Goal: Task Accomplishment & Management: Manage account settings

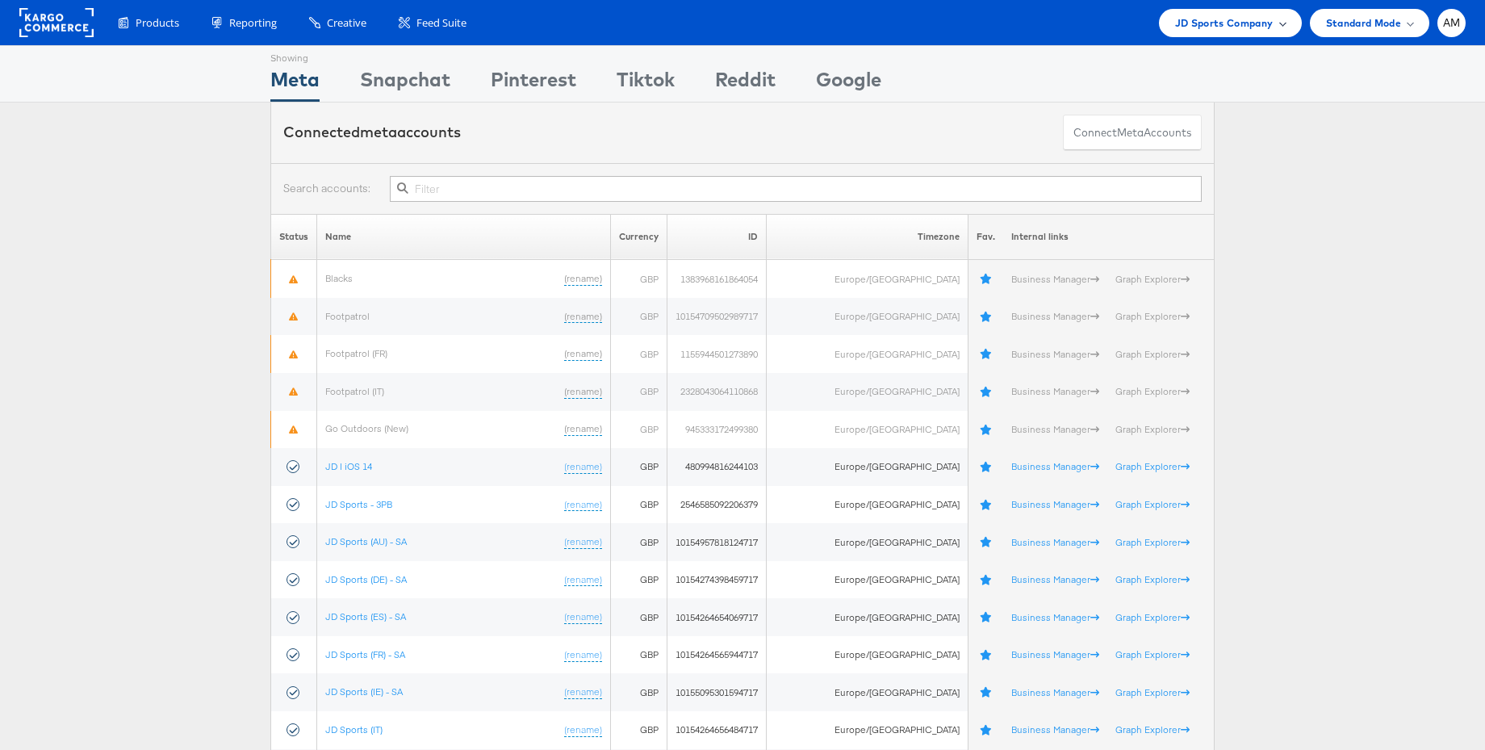
click at [1220, 30] on span "JD Sports Company" at bounding box center [1224, 23] width 98 height 17
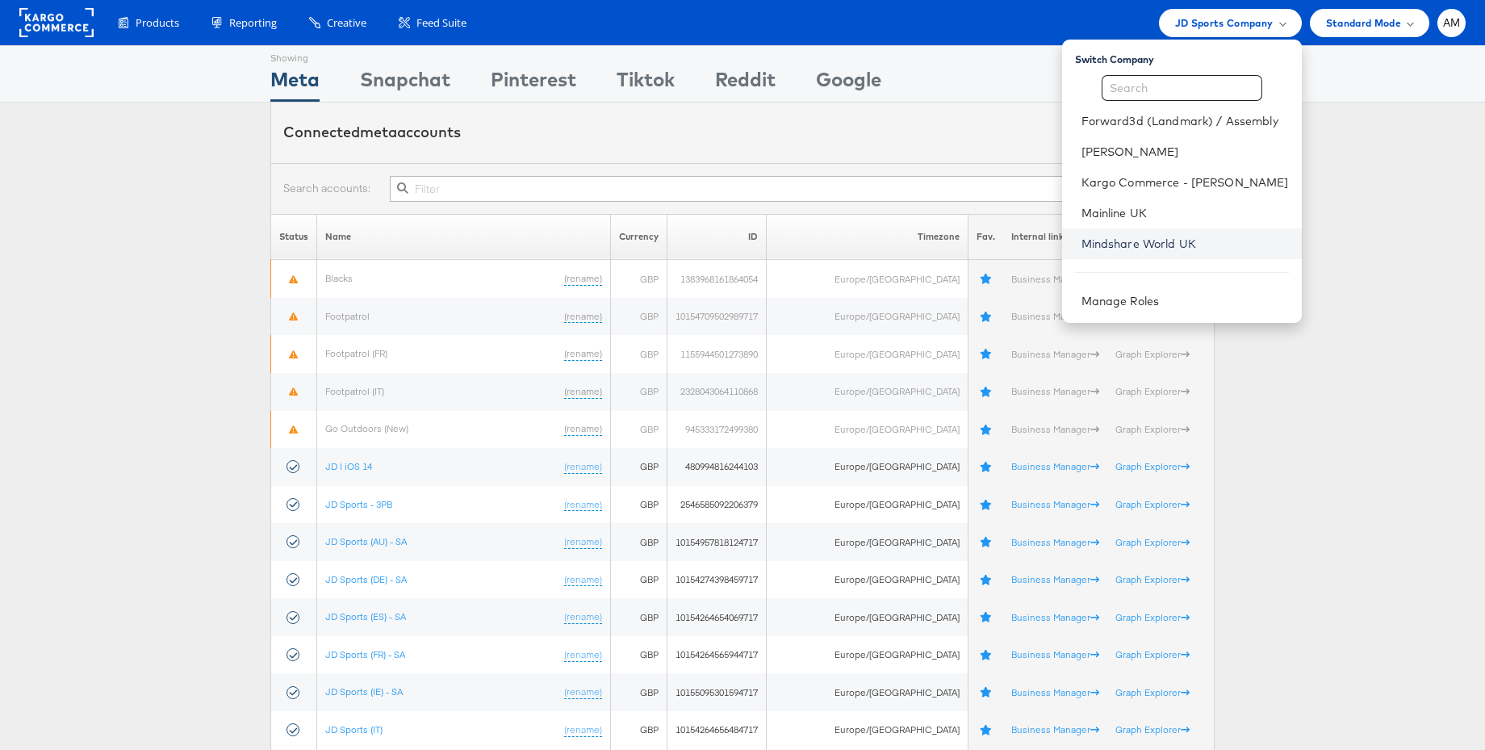
click at [1157, 241] on link "Mindshare World UK" at bounding box center [1185, 244] width 207 height 16
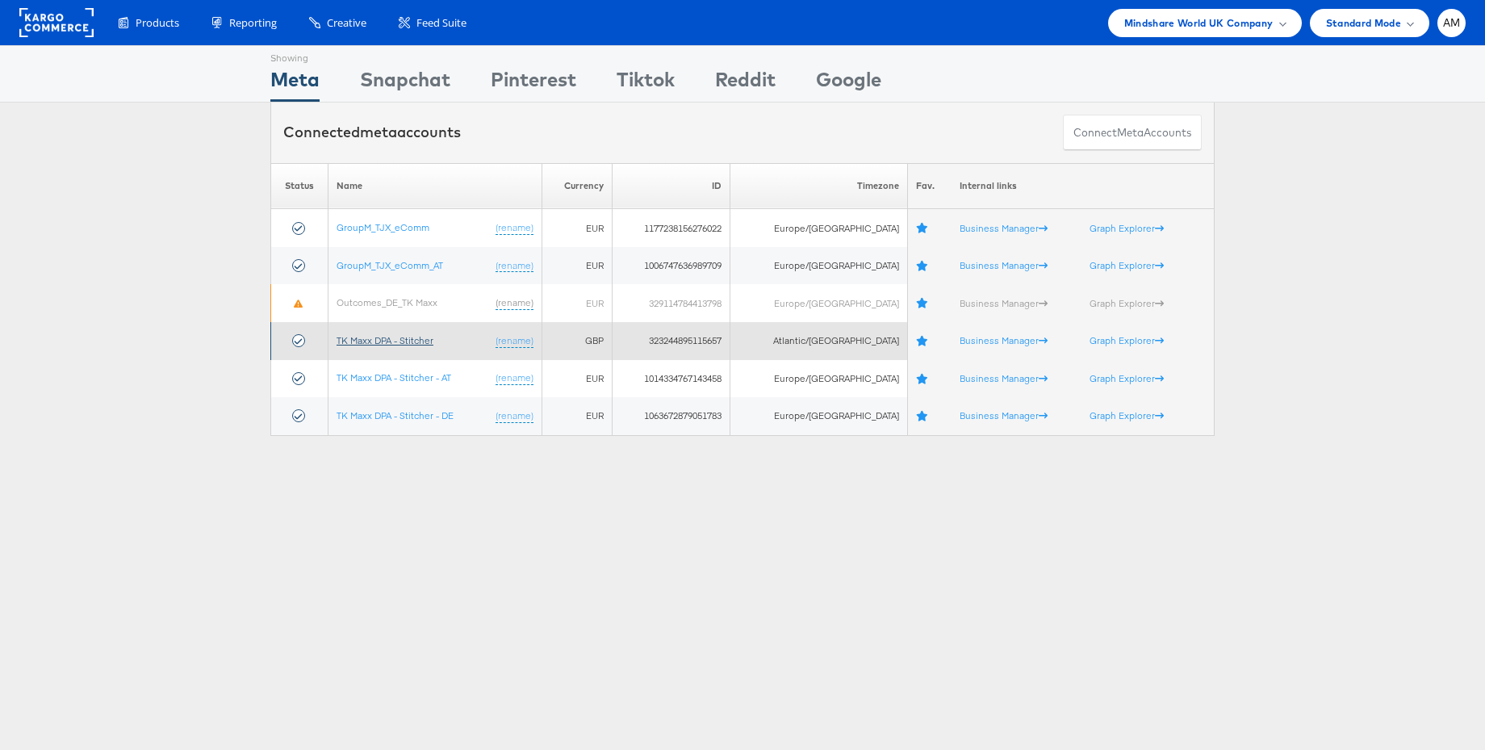
click at [408, 341] on link "TK Maxx DPA - Stitcher" at bounding box center [385, 340] width 97 height 12
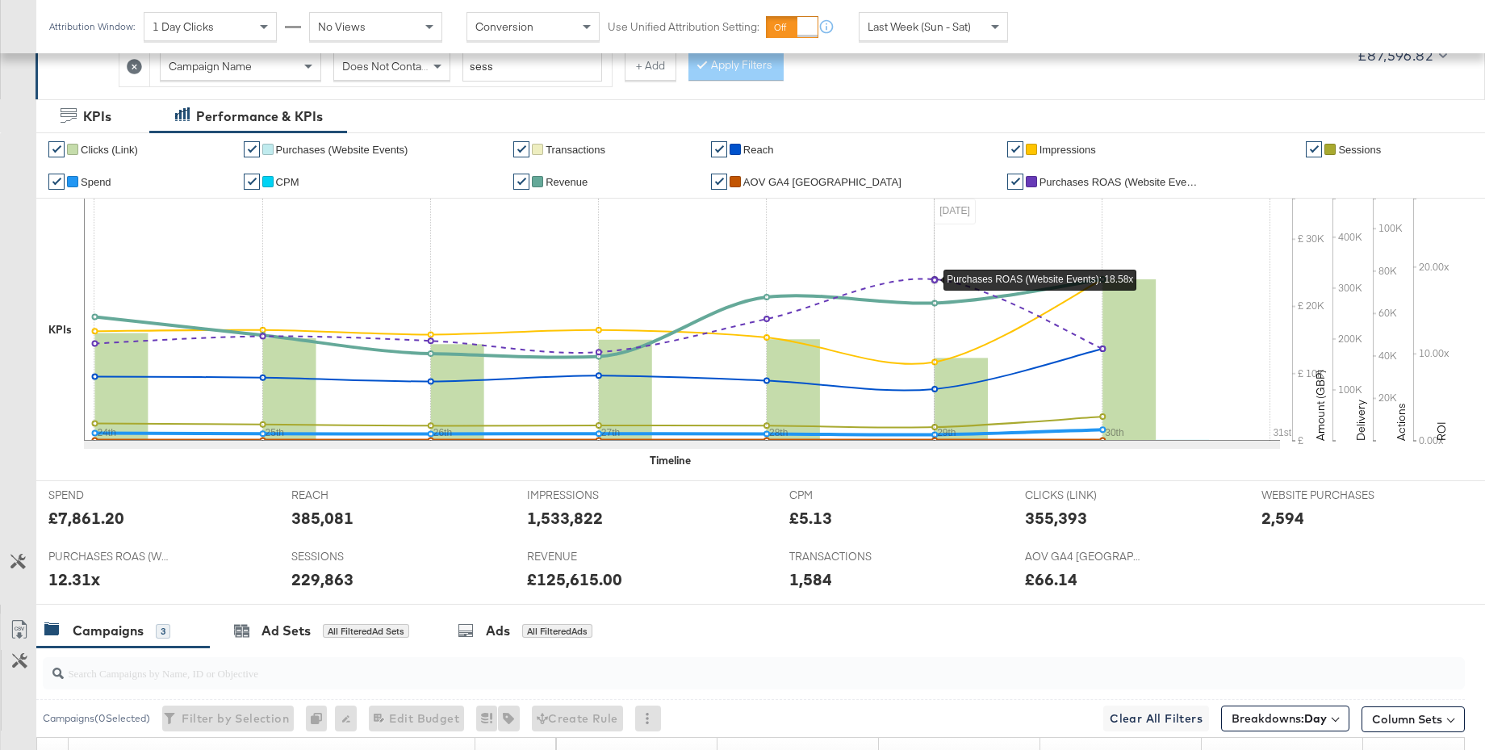
scroll to position [304, 0]
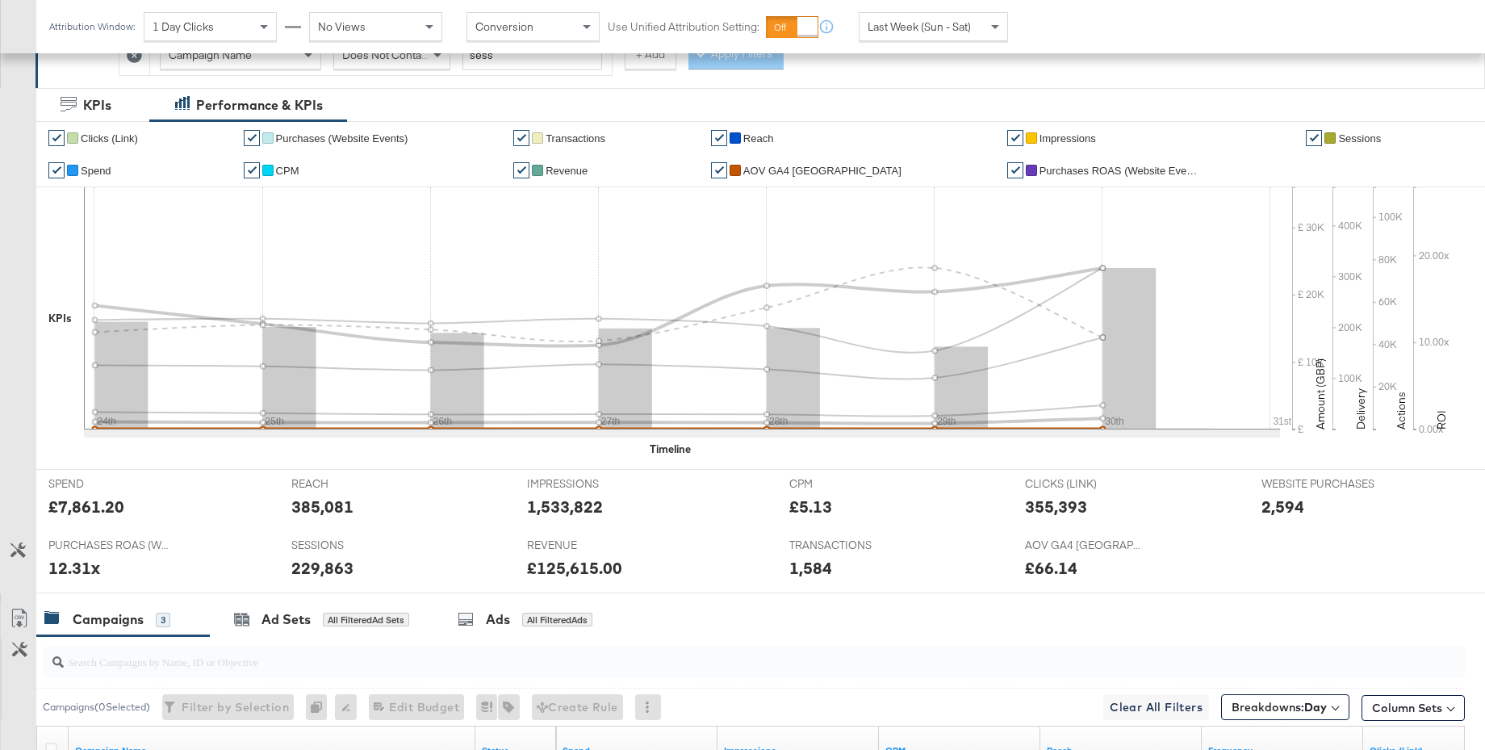
click at [824, 170] on span "AOV GA4 UK" at bounding box center [822, 171] width 158 height 12
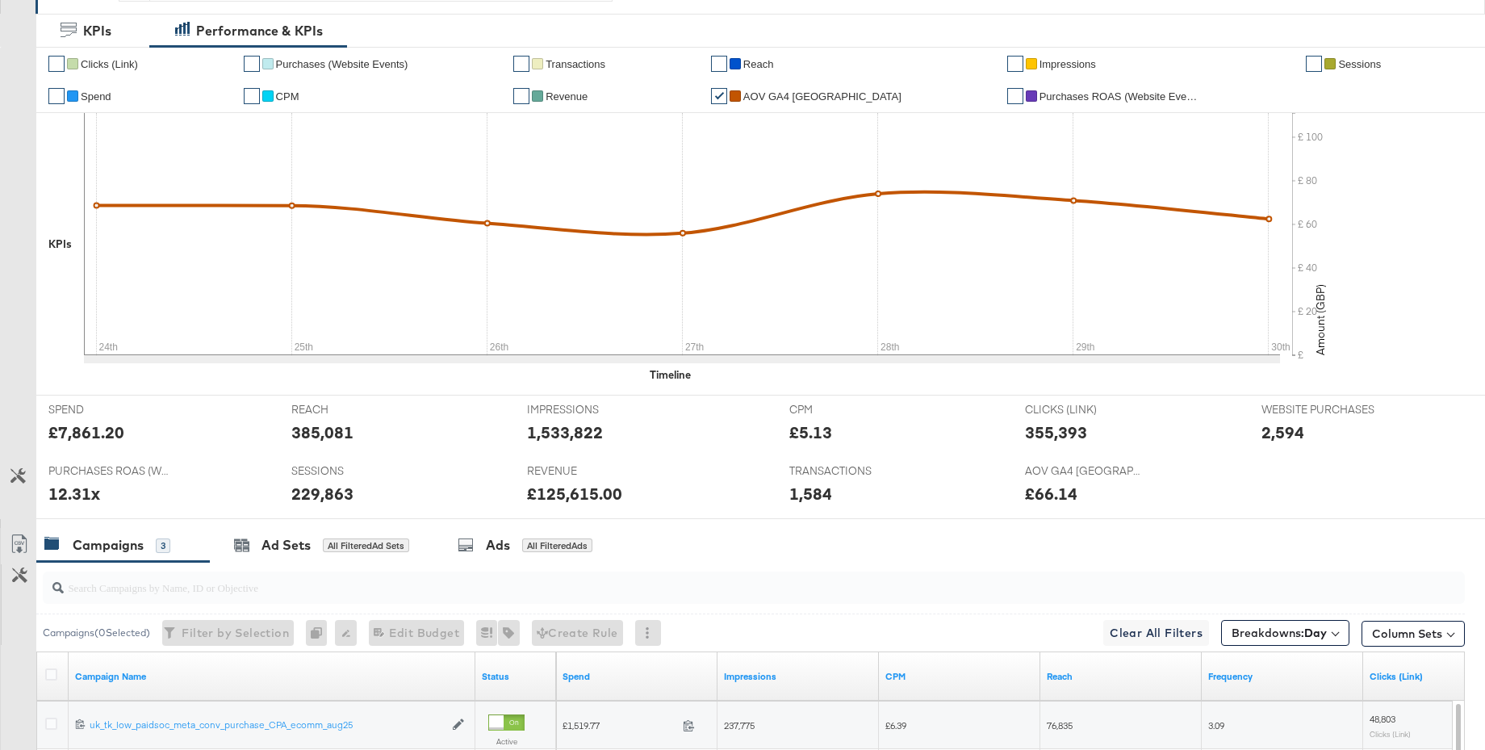
scroll to position [0, 0]
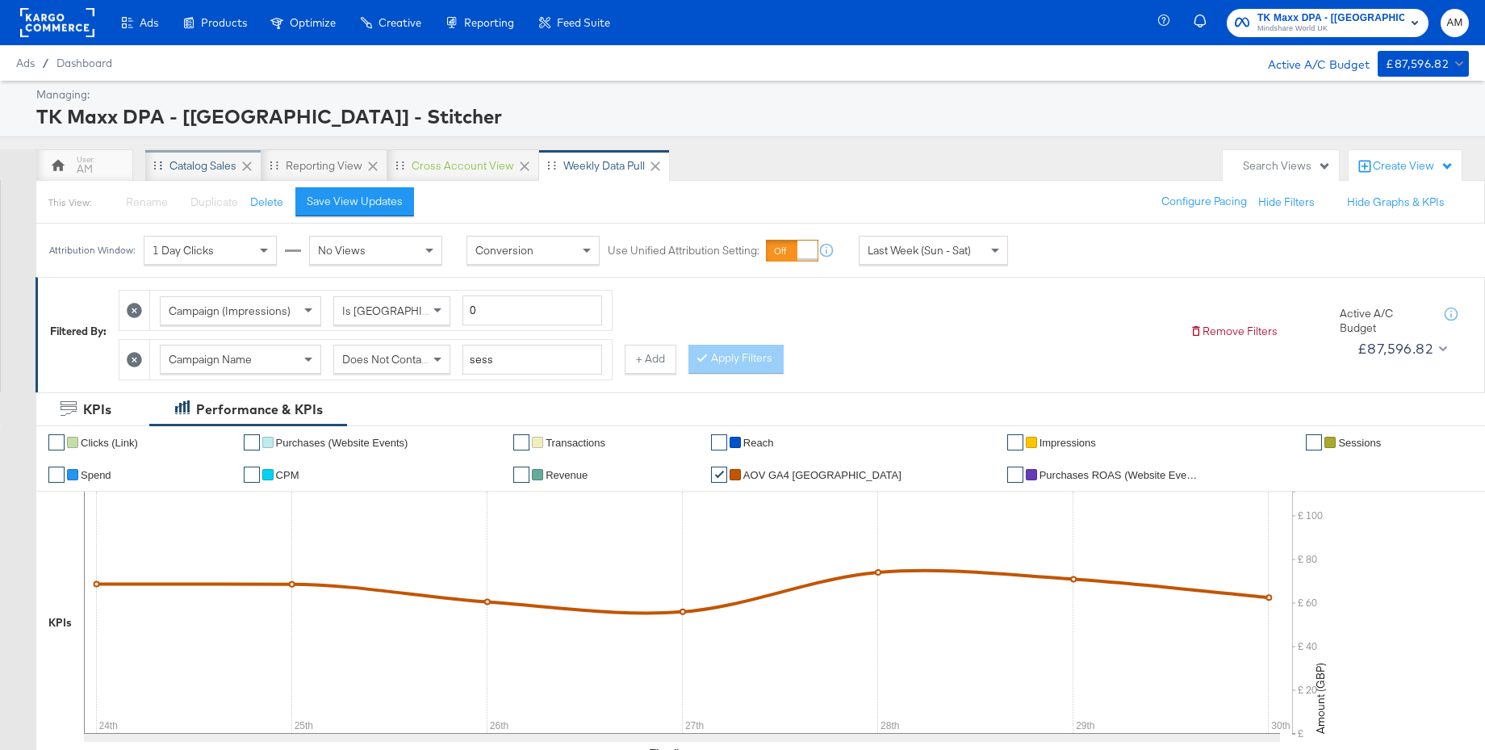
click at [193, 160] on div "Catalog Sales" at bounding box center [203, 165] width 67 height 15
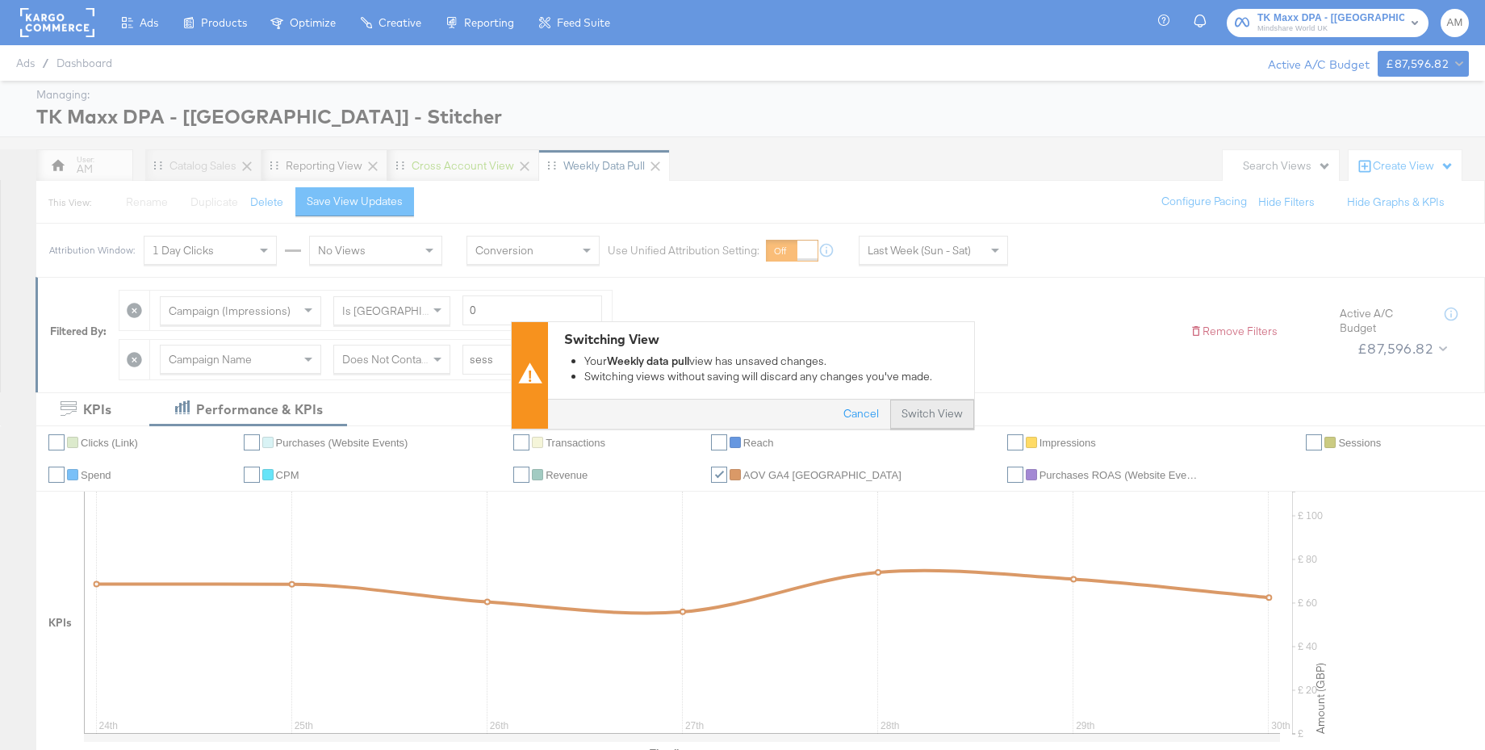
click at [933, 420] on button "Switch View" at bounding box center [932, 414] width 84 height 29
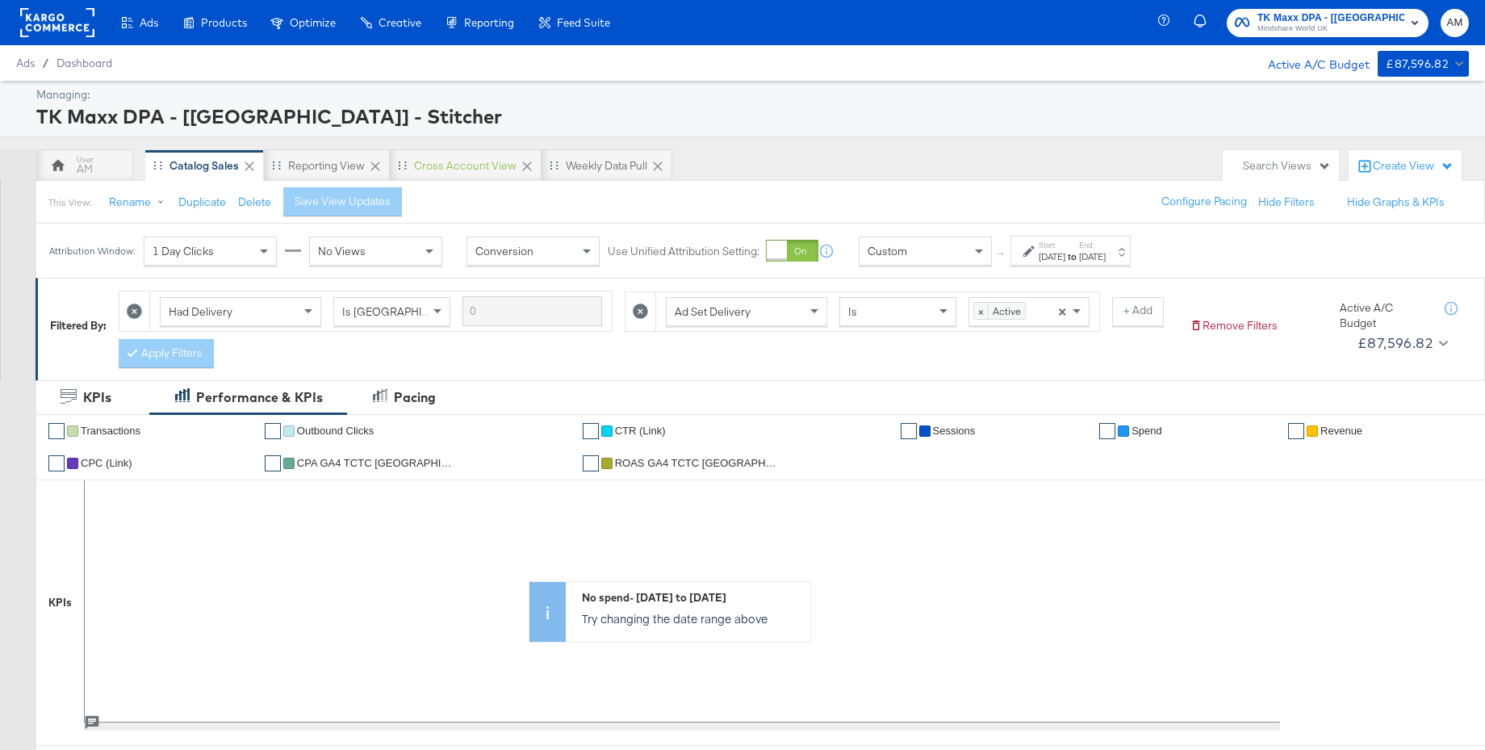
click at [964, 248] on div "Custom" at bounding box center [926, 250] width 132 height 27
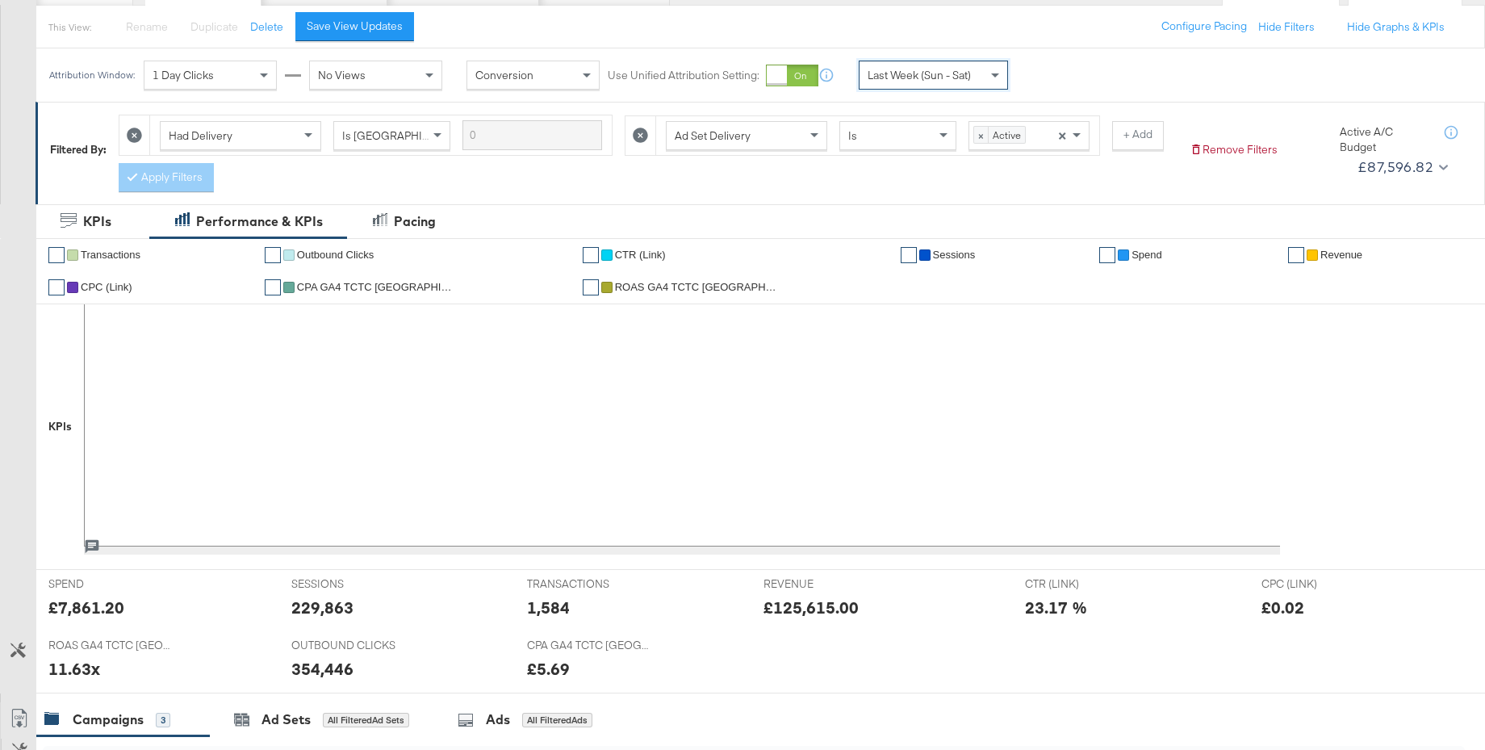
scroll to position [153, 0]
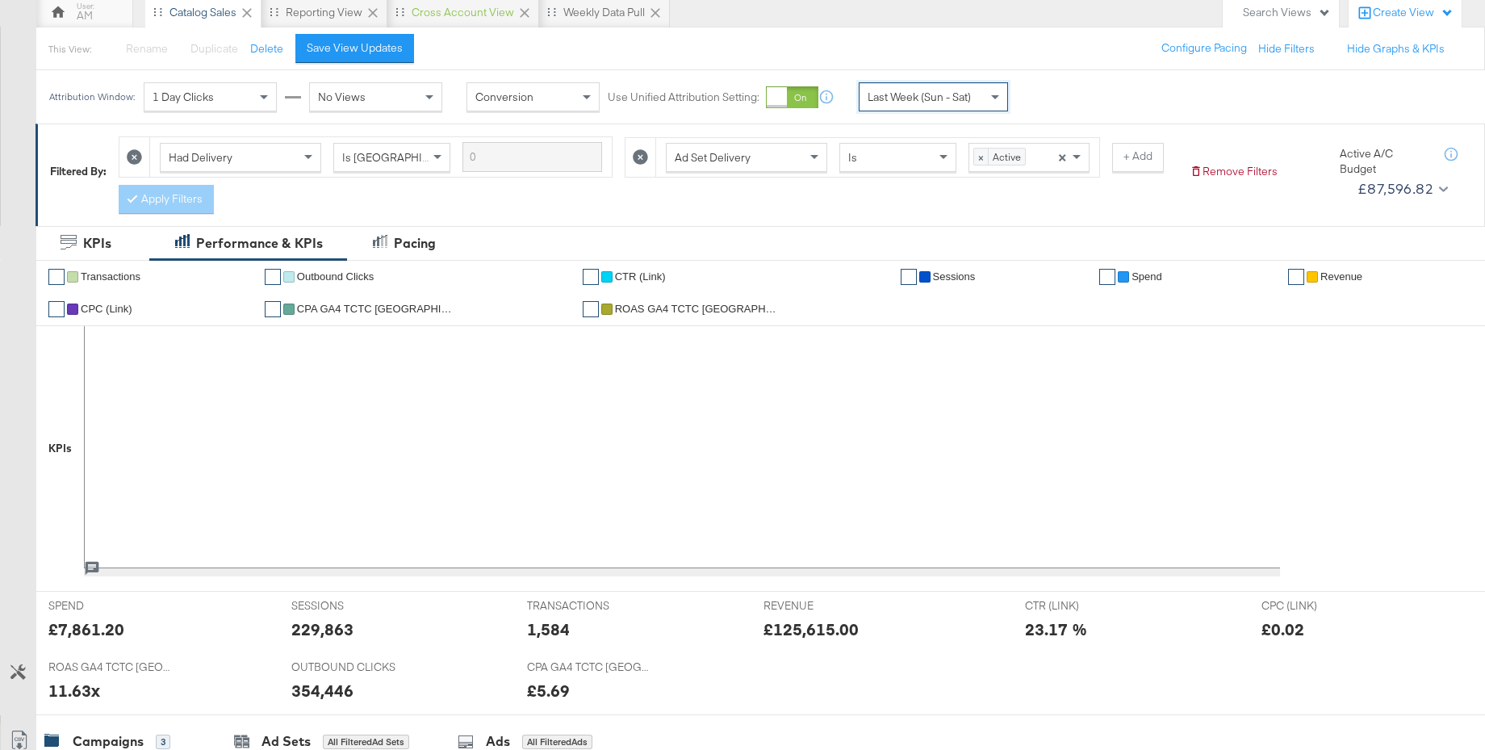
click at [396, 308] on span "CPA GA4 TCTC UK" at bounding box center [377, 309] width 161 height 12
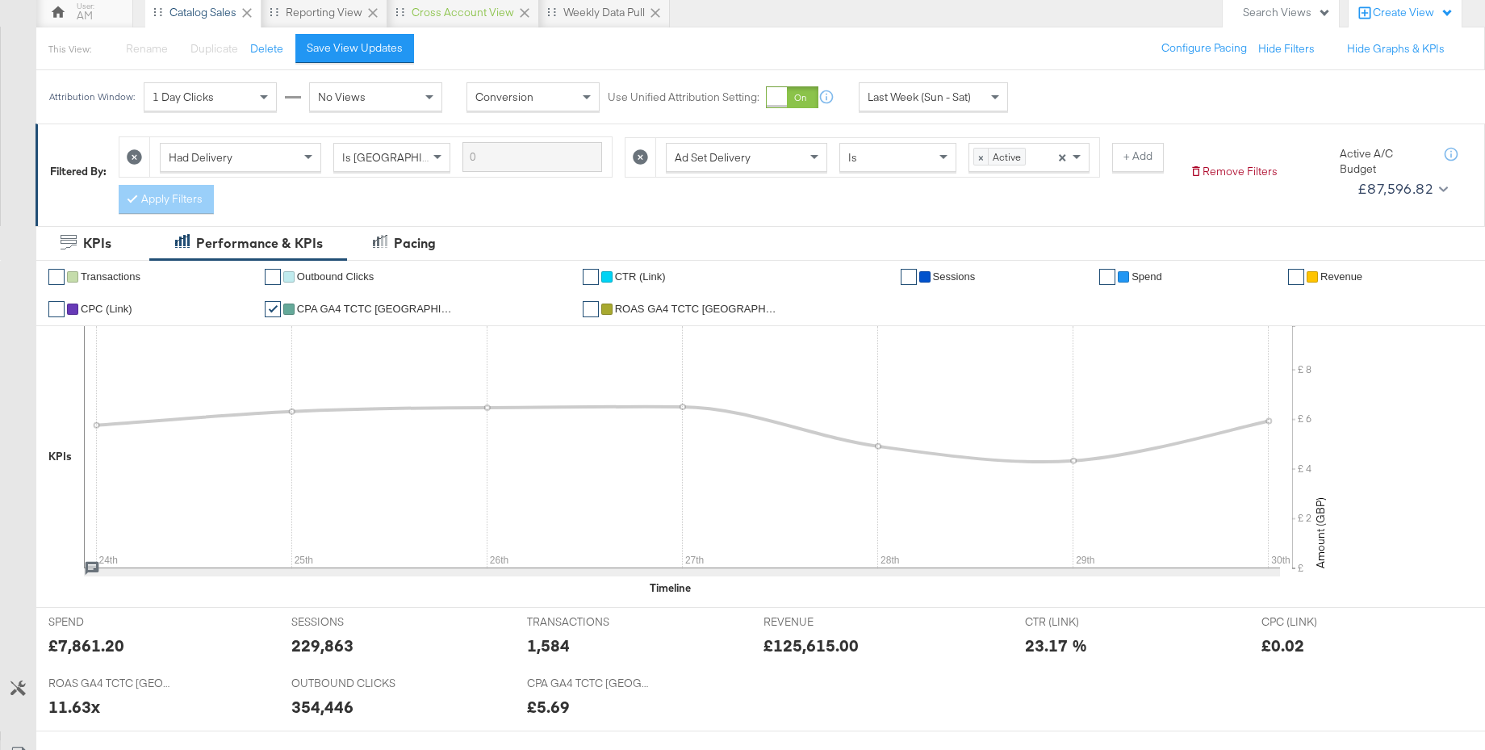
click at [615, 310] on span "ROAS GA4 TCTC UK" at bounding box center [695, 309] width 161 height 12
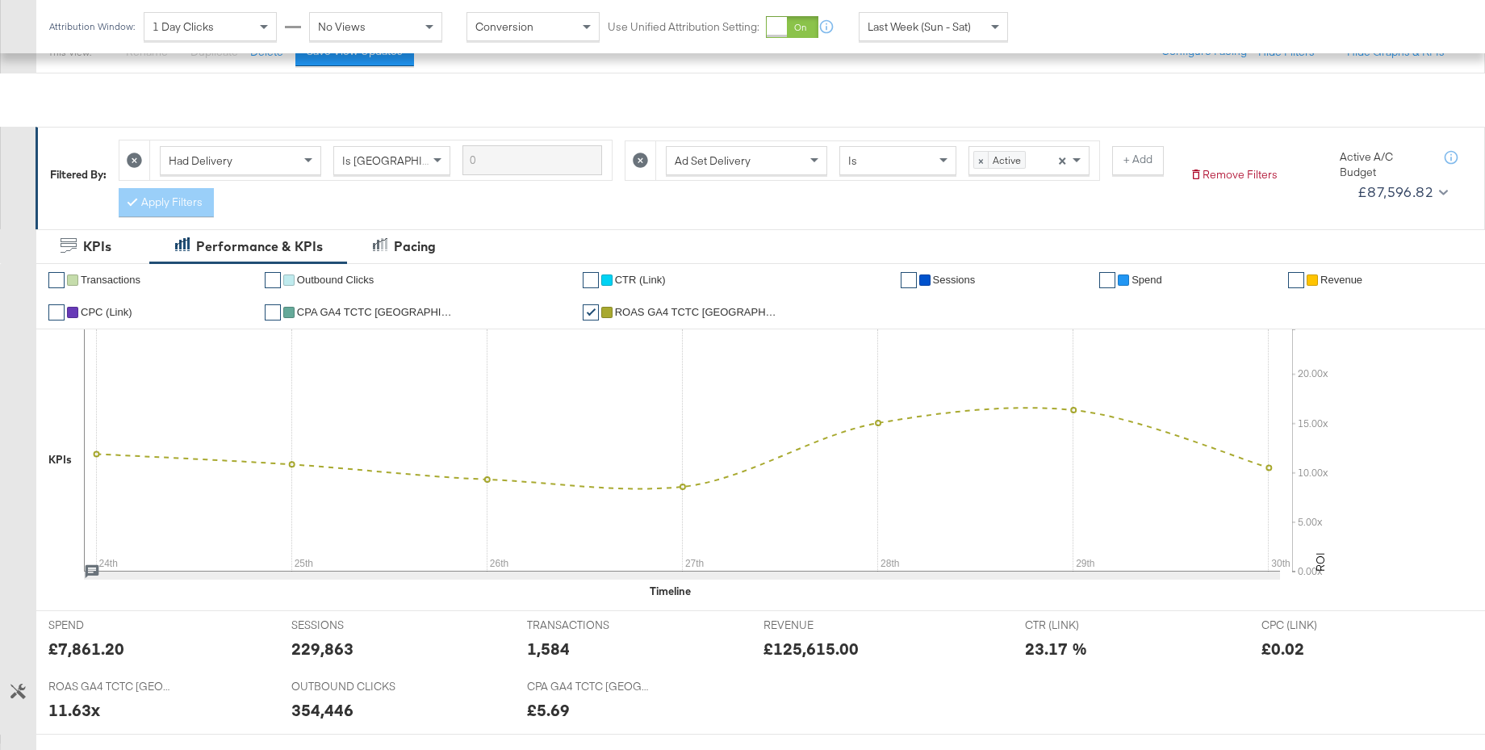
scroll to position [0, 0]
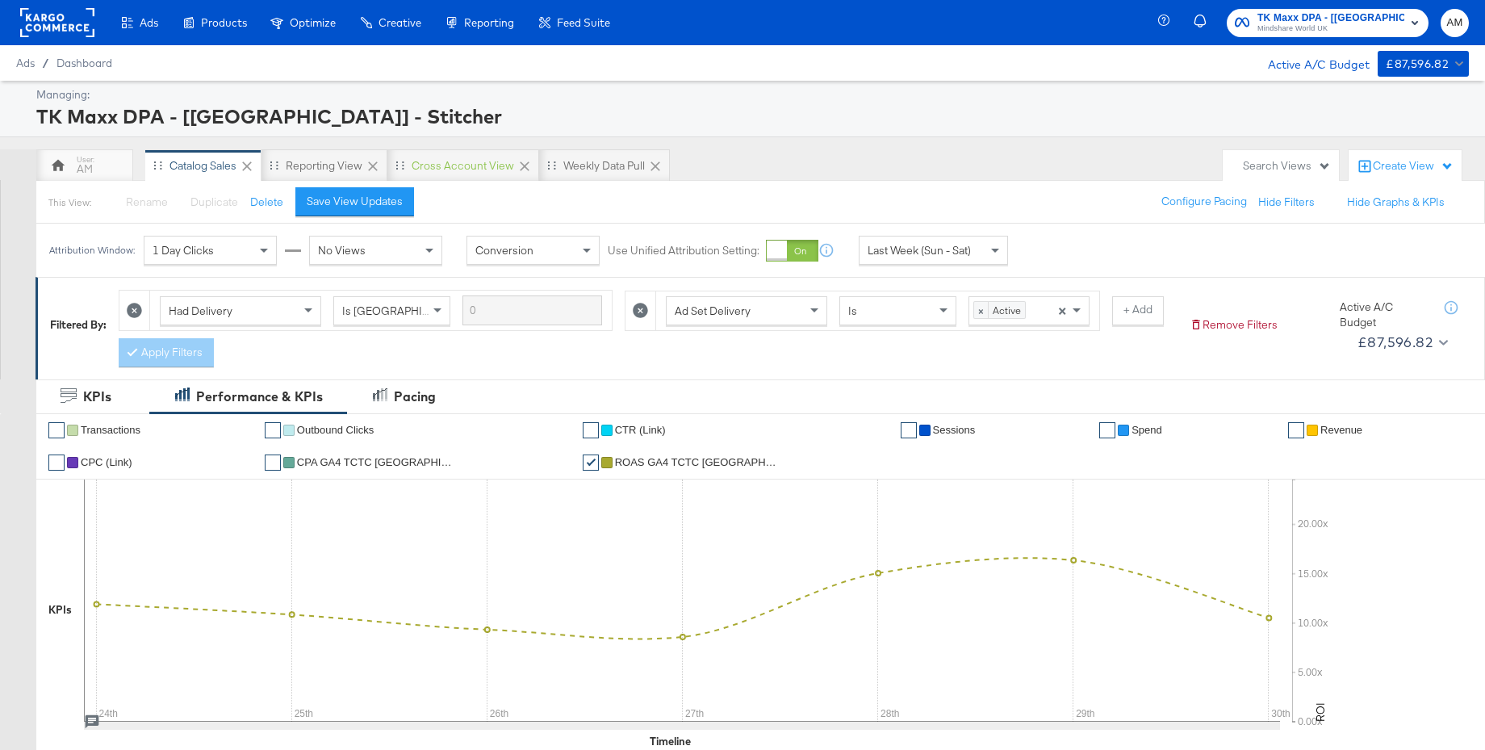
click at [914, 250] on span "Last Week (Sun - Sat)" at bounding box center [919, 250] width 103 height 15
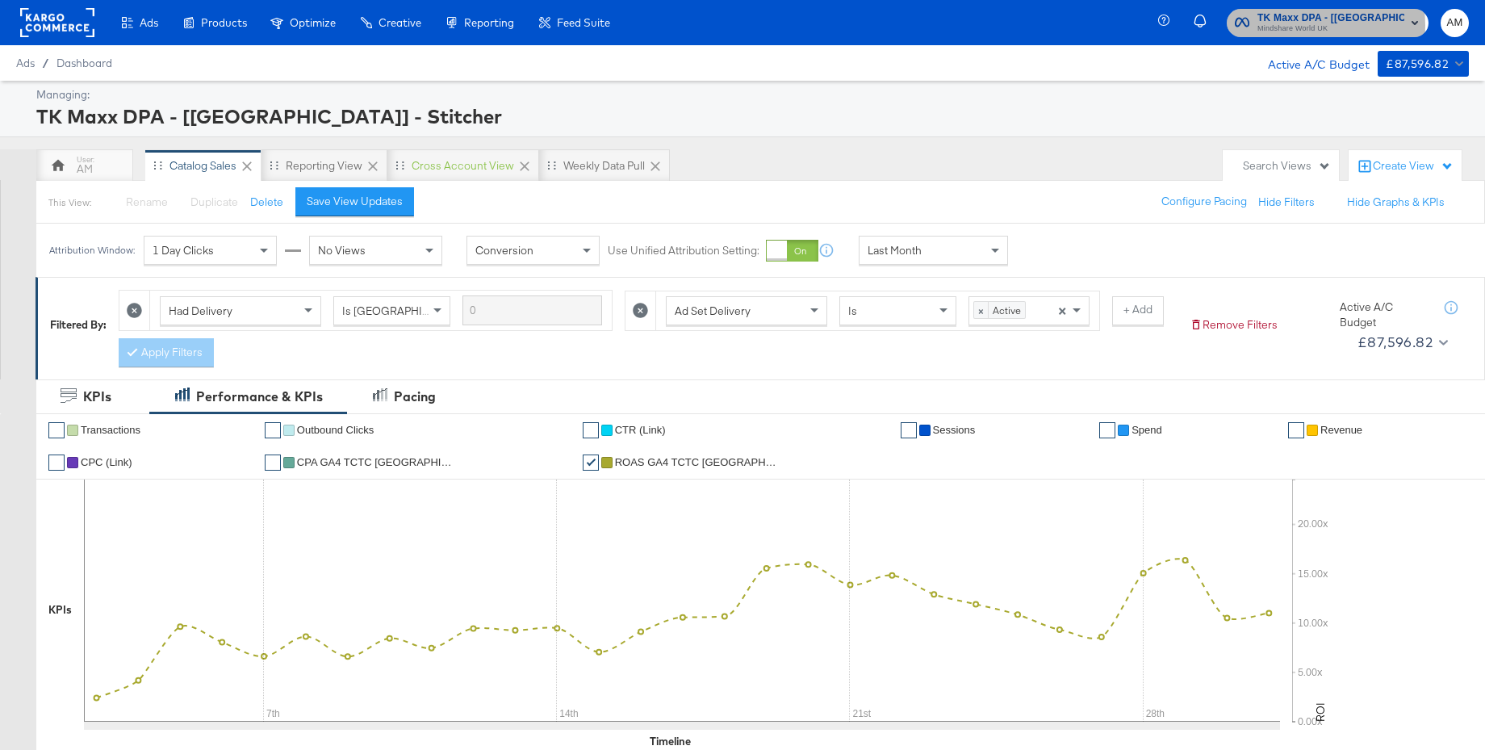
click at [1304, 25] on span "Mindshare World UK" at bounding box center [1331, 29] width 147 height 13
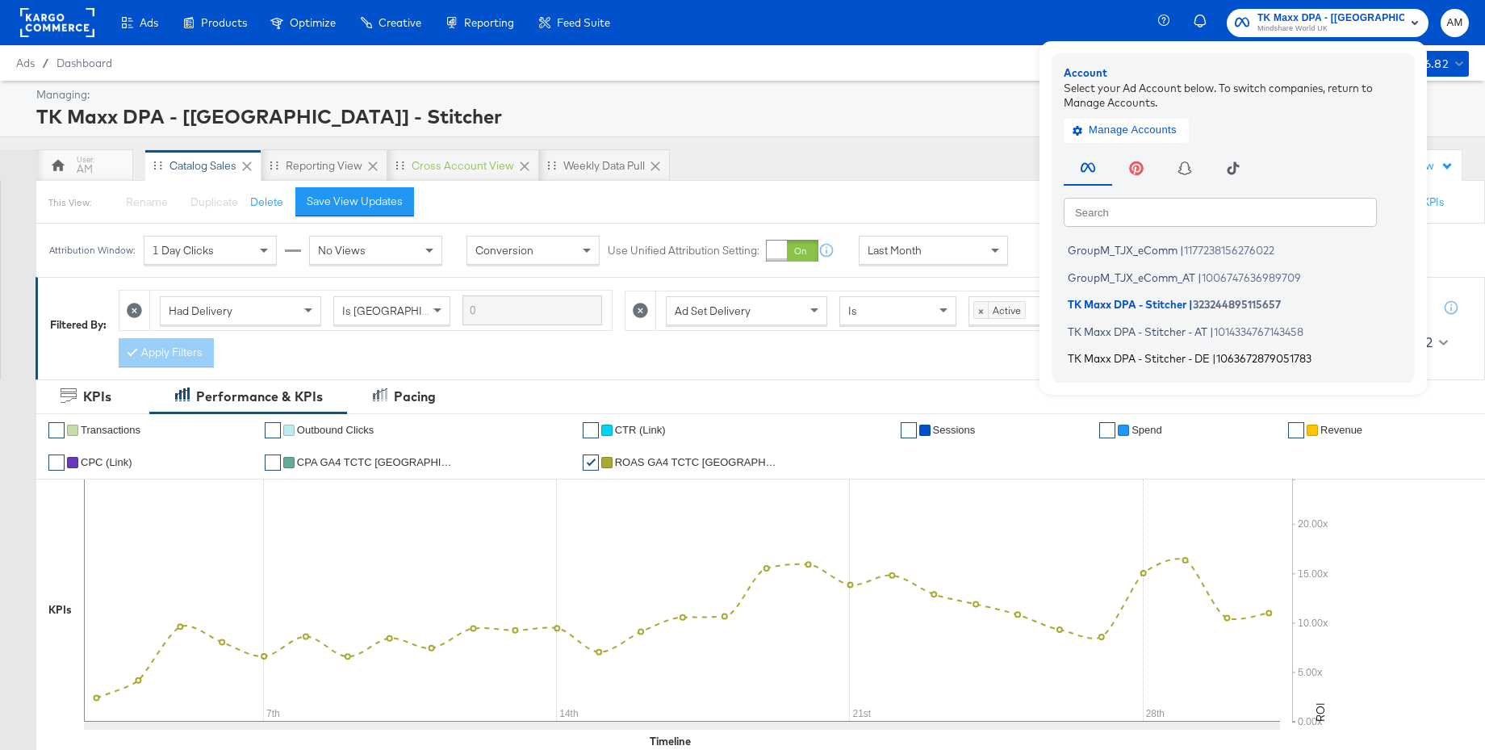
click at [1131, 358] on span "TK Maxx DPA - Stitcher - DE" at bounding box center [1139, 358] width 142 height 13
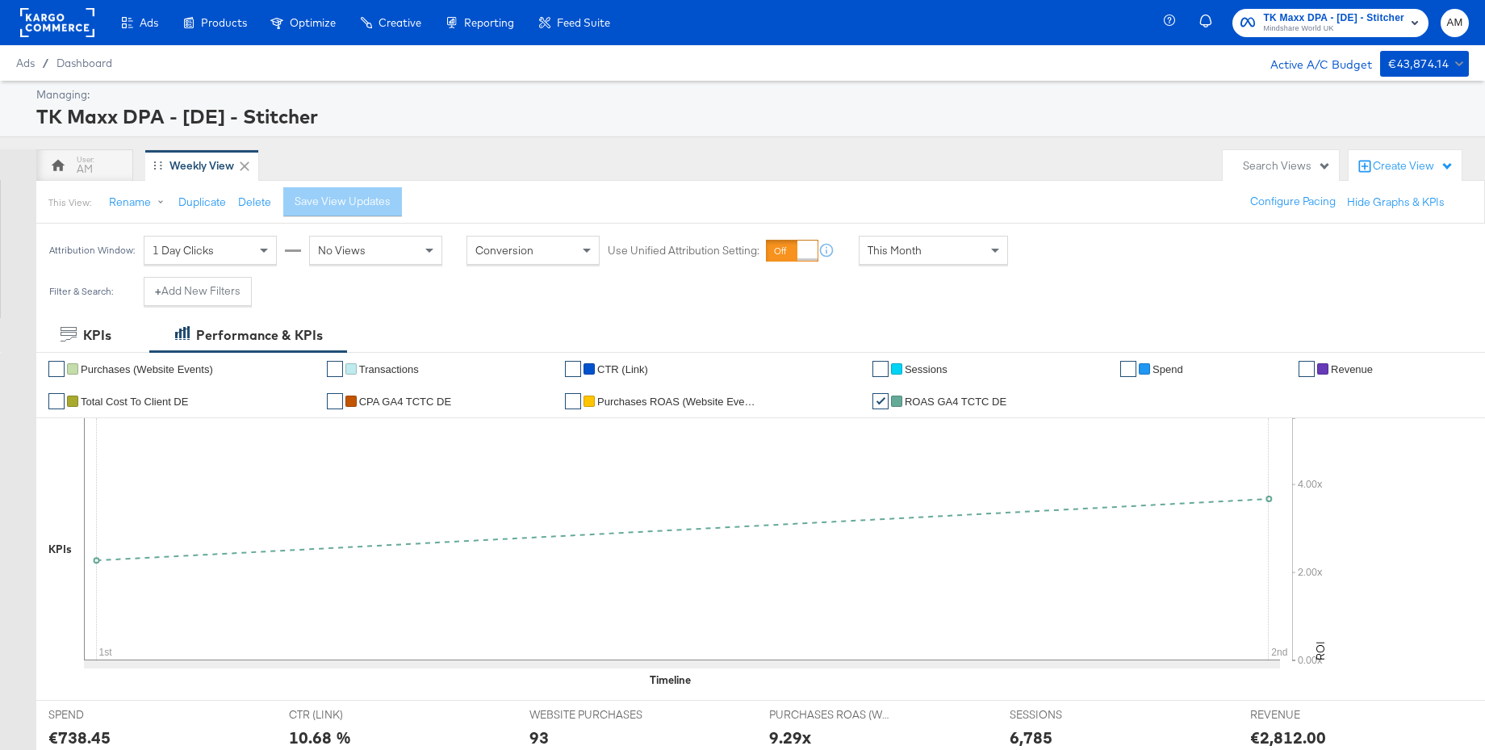
click at [899, 247] on span "This Month" at bounding box center [895, 250] width 54 height 15
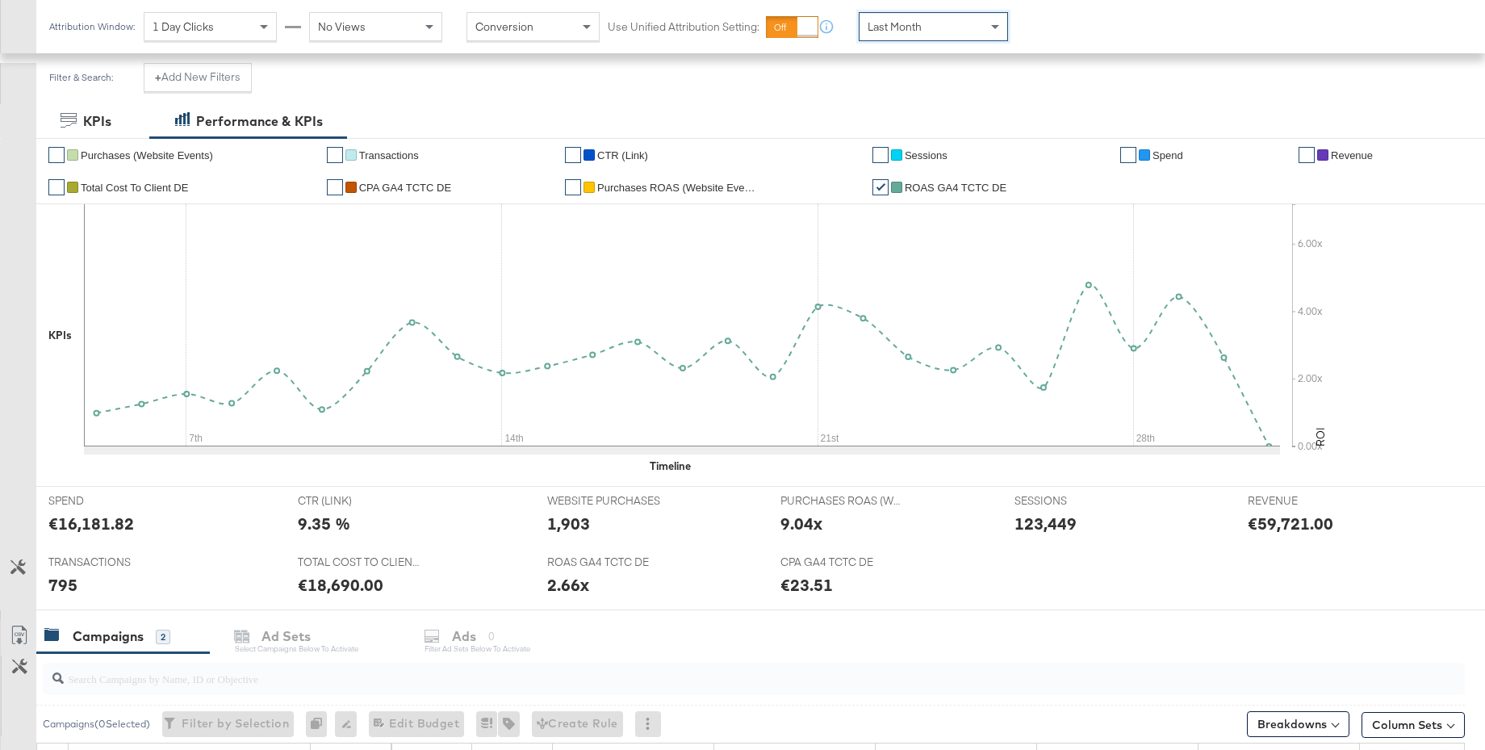
scroll to position [520, 0]
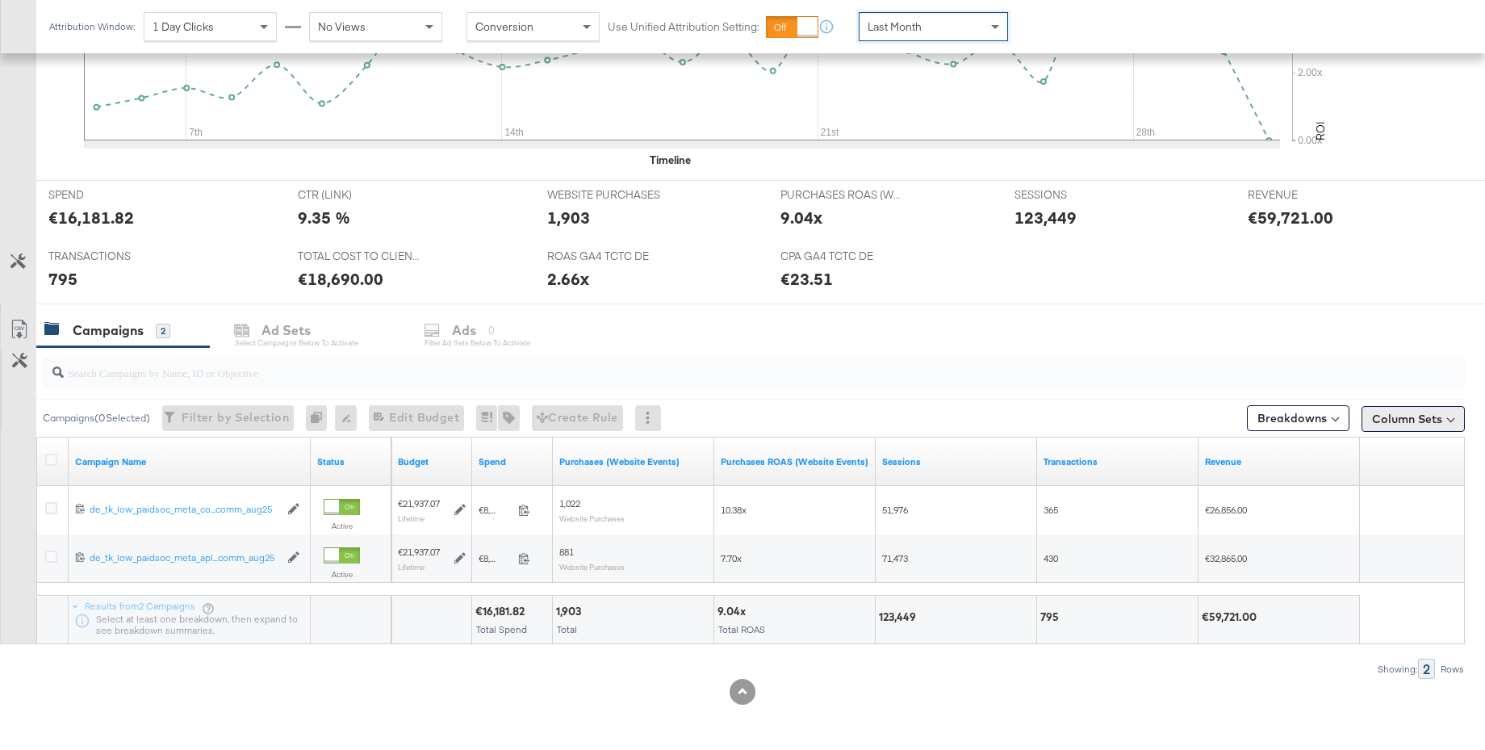
click at [1413, 422] on button "Column Sets" at bounding box center [1413, 419] width 103 height 26
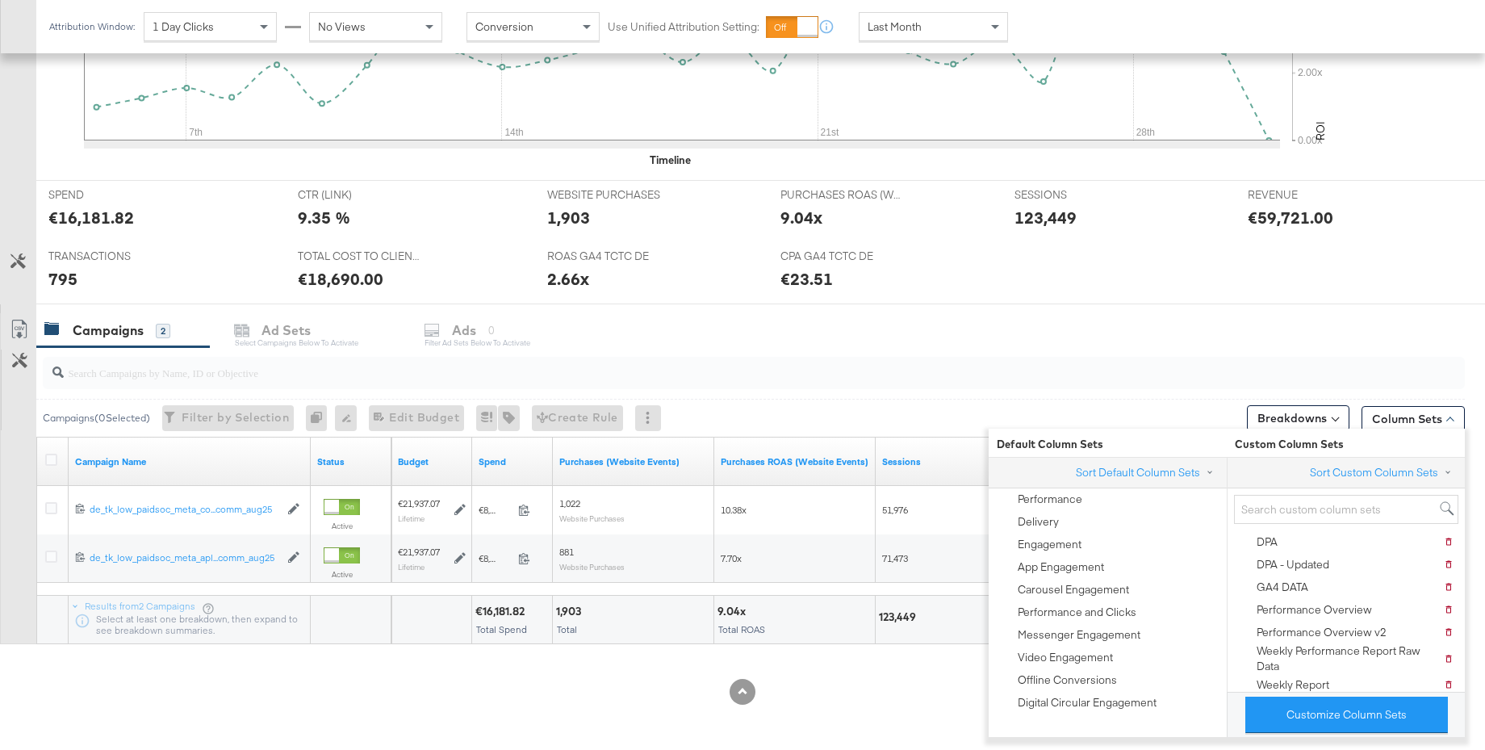
drag, startPoint x: 821, startPoint y: 685, endPoint x: 839, endPoint y: 681, distance: 19.0
click at [822, 685] on div at bounding box center [742, 692] width 1485 height 26
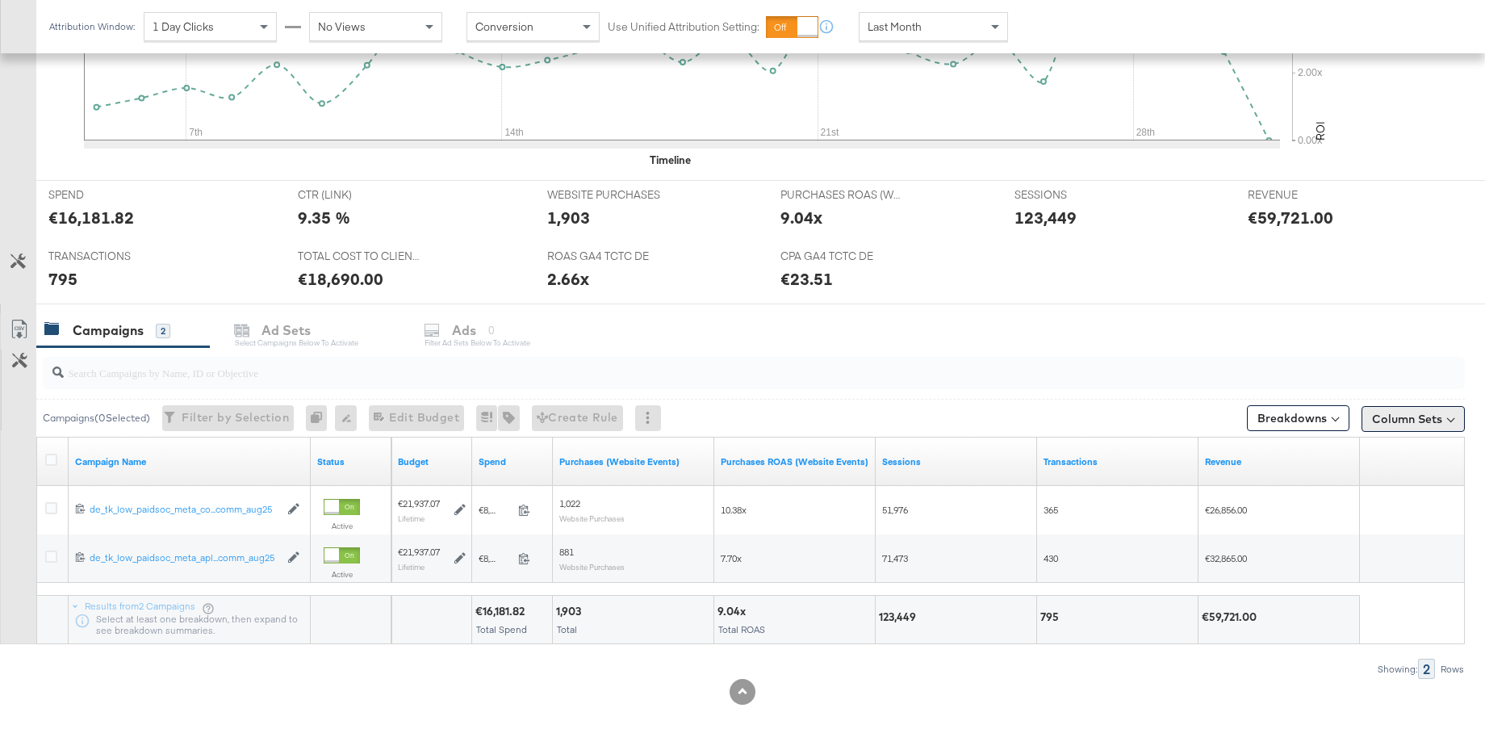
click at [1413, 423] on button "Column Sets" at bounding box center [1413, 419] width 103 height 26
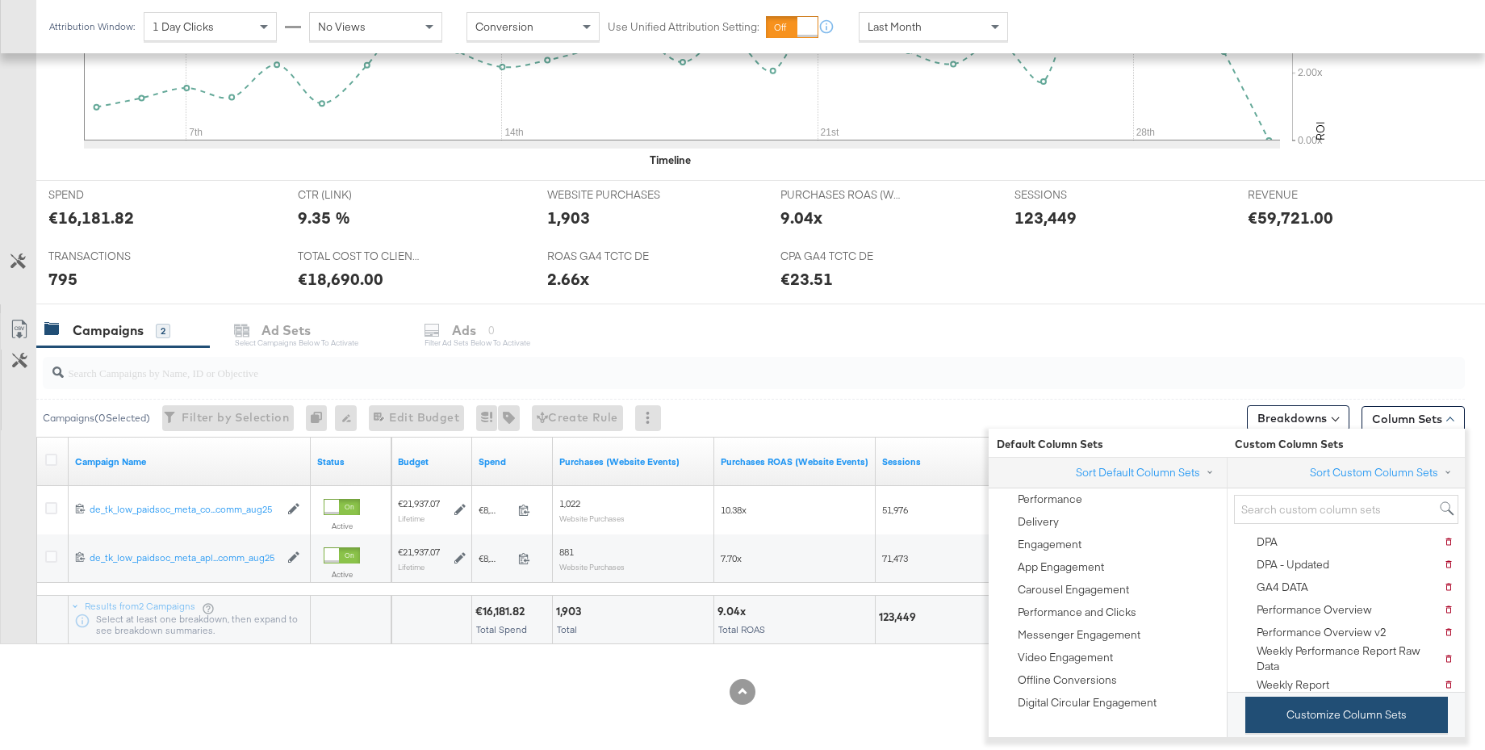
click at [1317, 717] on button "Customize Column Sets" at bounding box center [1346, 715] width 203 height 36
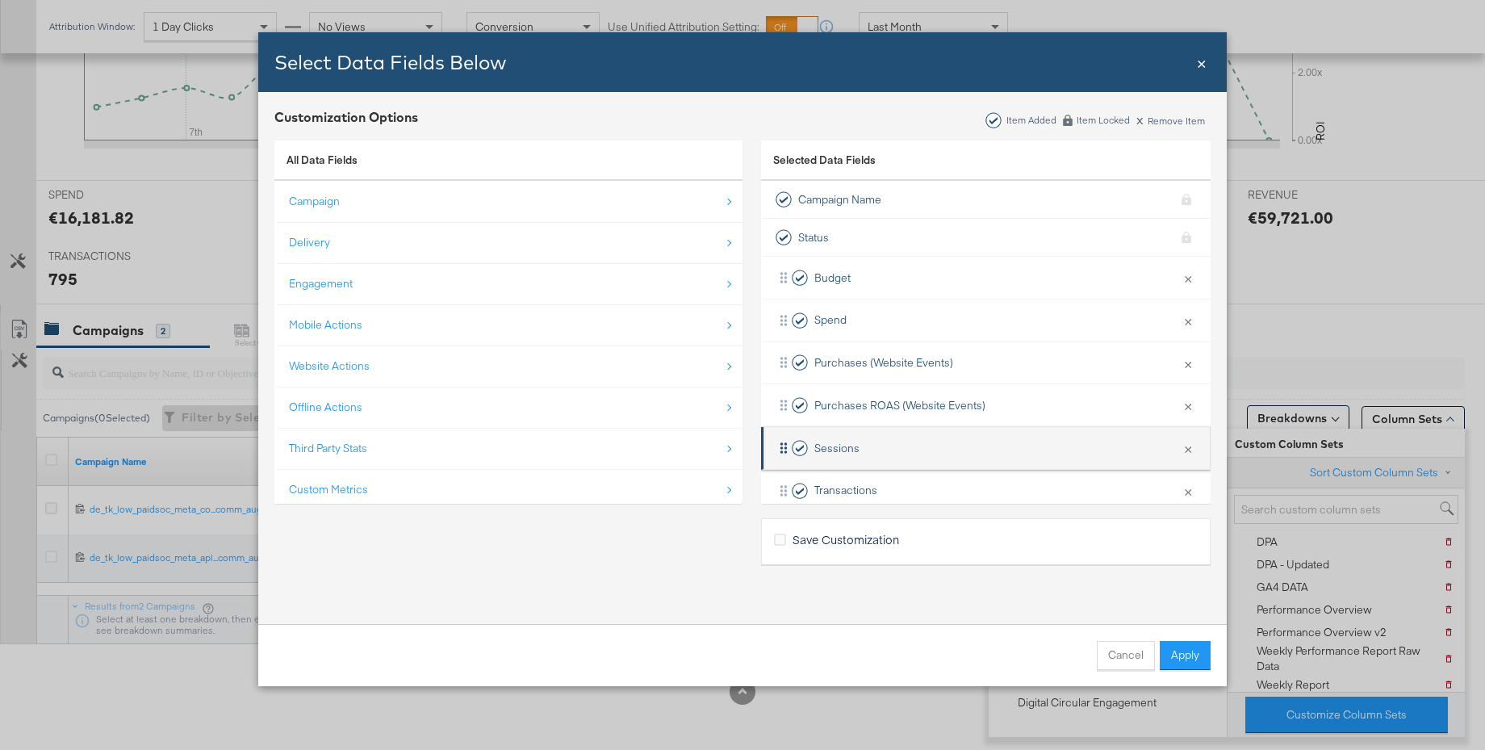
scroll to position [67, 0]
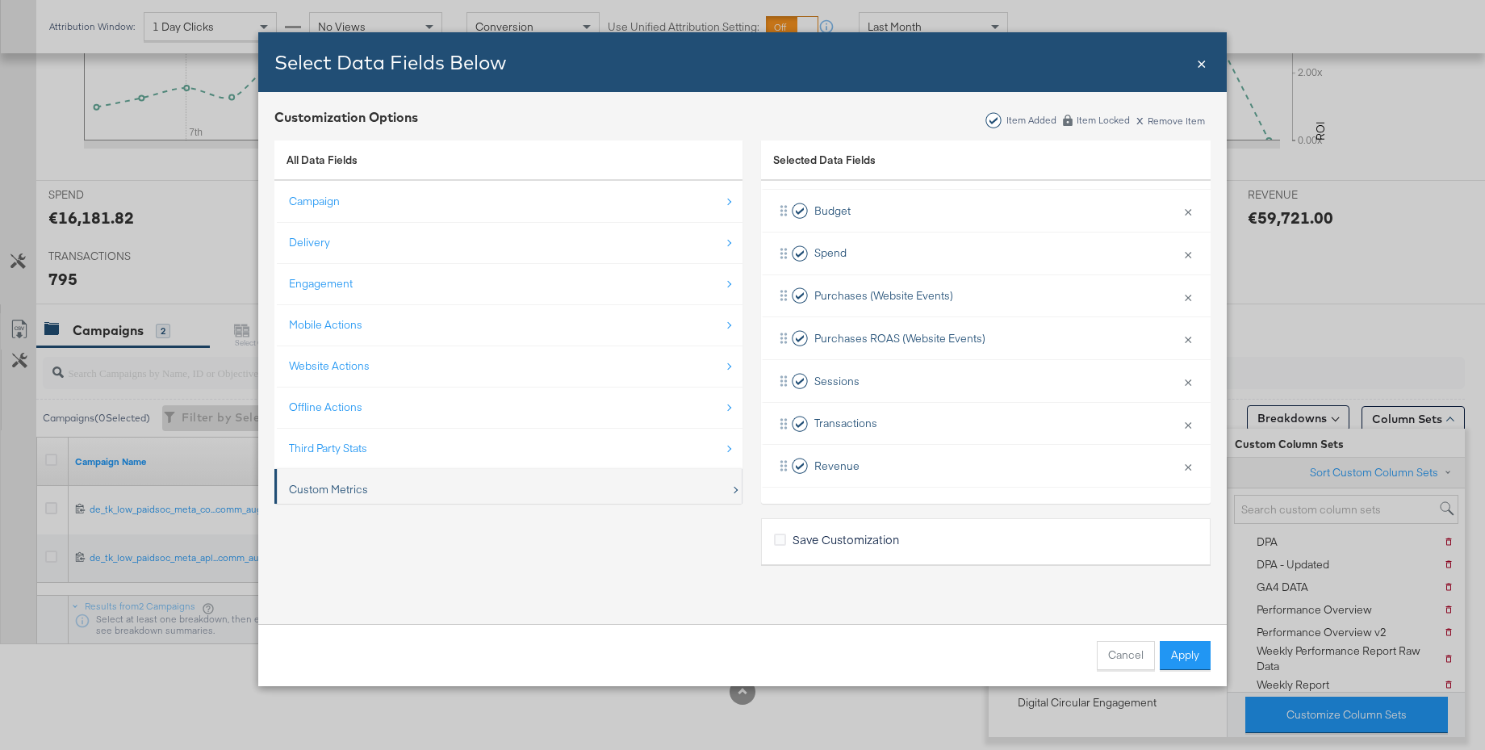
click at [323, 488] on div "Custom Metrics" at bounding box center [328, 489] width 79 height 15
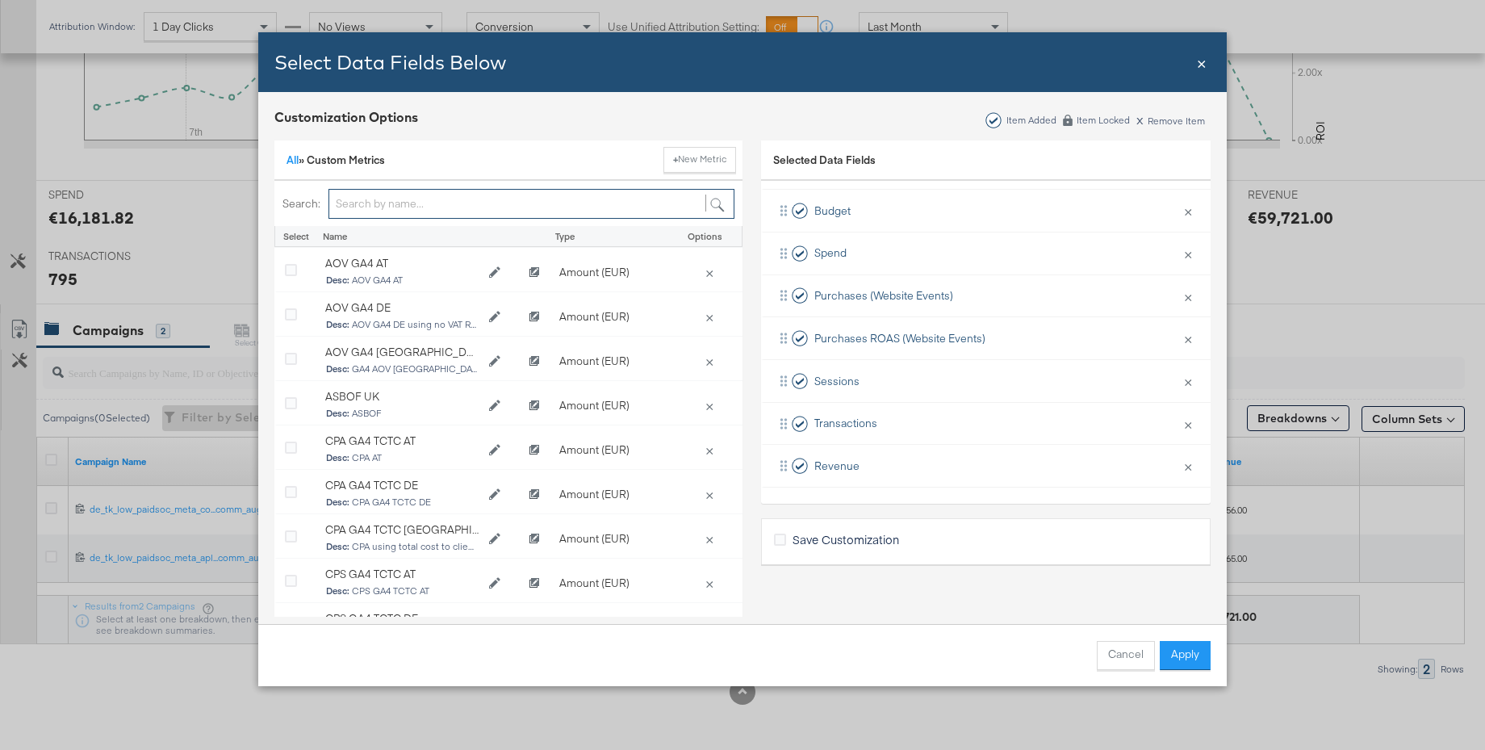
click at [418, 207] on input "Bulk Add Locations Modal" at bounding box center [532, 204] width 406 height 30
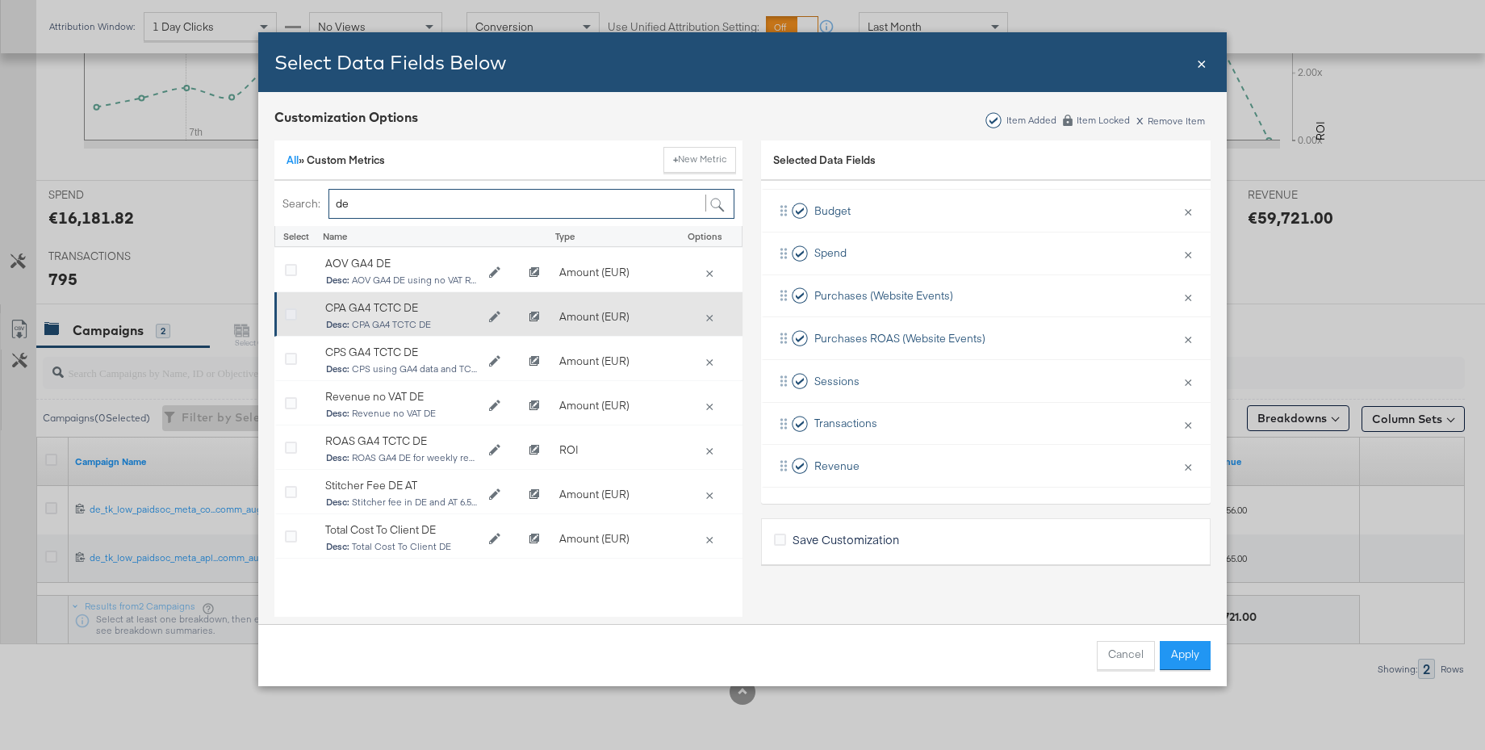
type input "de"
click at [286, 312] on icon "Bulk Add Locations Modal" at bounding box center [291, 315] width 12 height 12
click at [0, 0] on input "Bulk Add Locations Modal" at bounding box center [0, 0] width 0 height 0
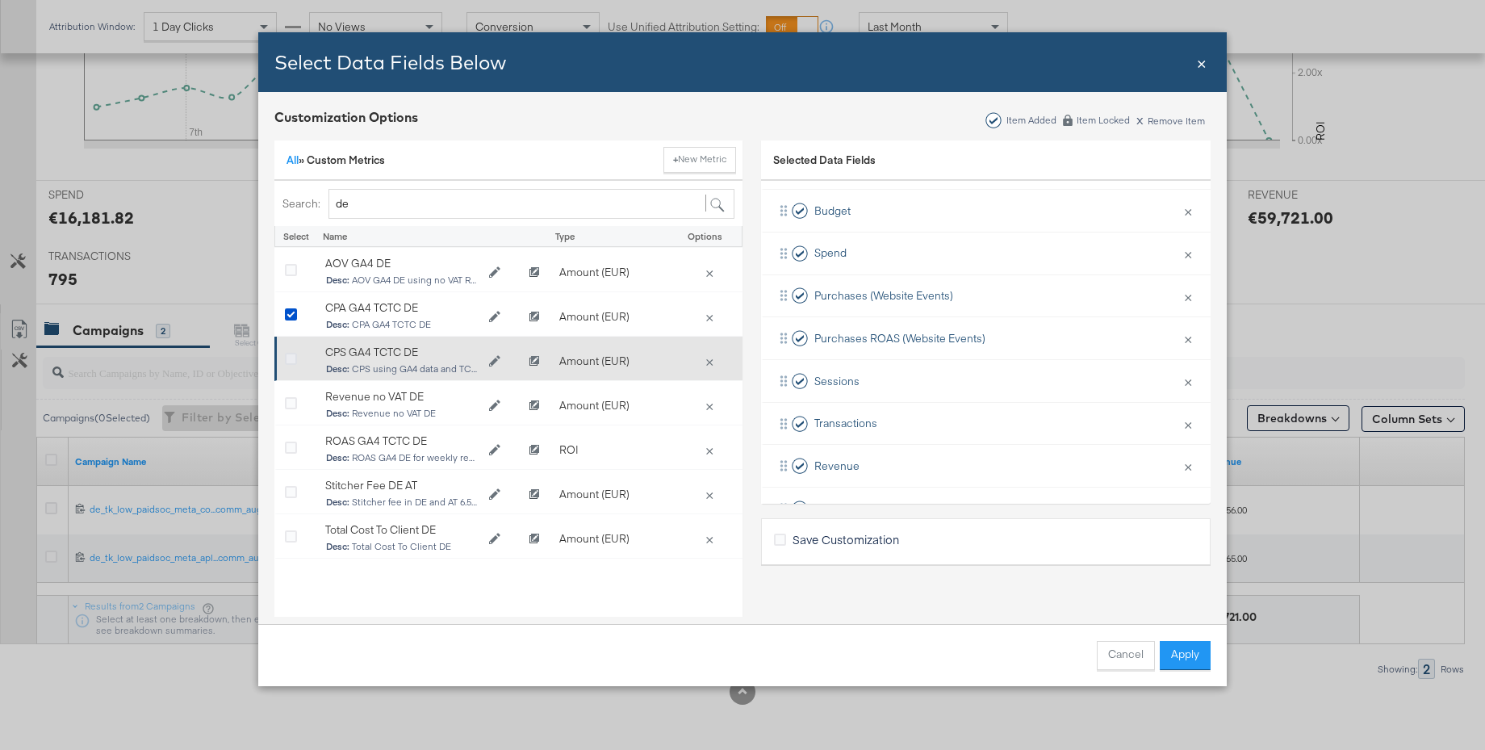
click at [291, 360] on icon "Bulk Add Locations Modal" at bounding box center [291, 360] width 12 height 12
click at [0, 0] on input "Bulk Add Locations Modal" at bounding box center [0, 0] width 0 height 0
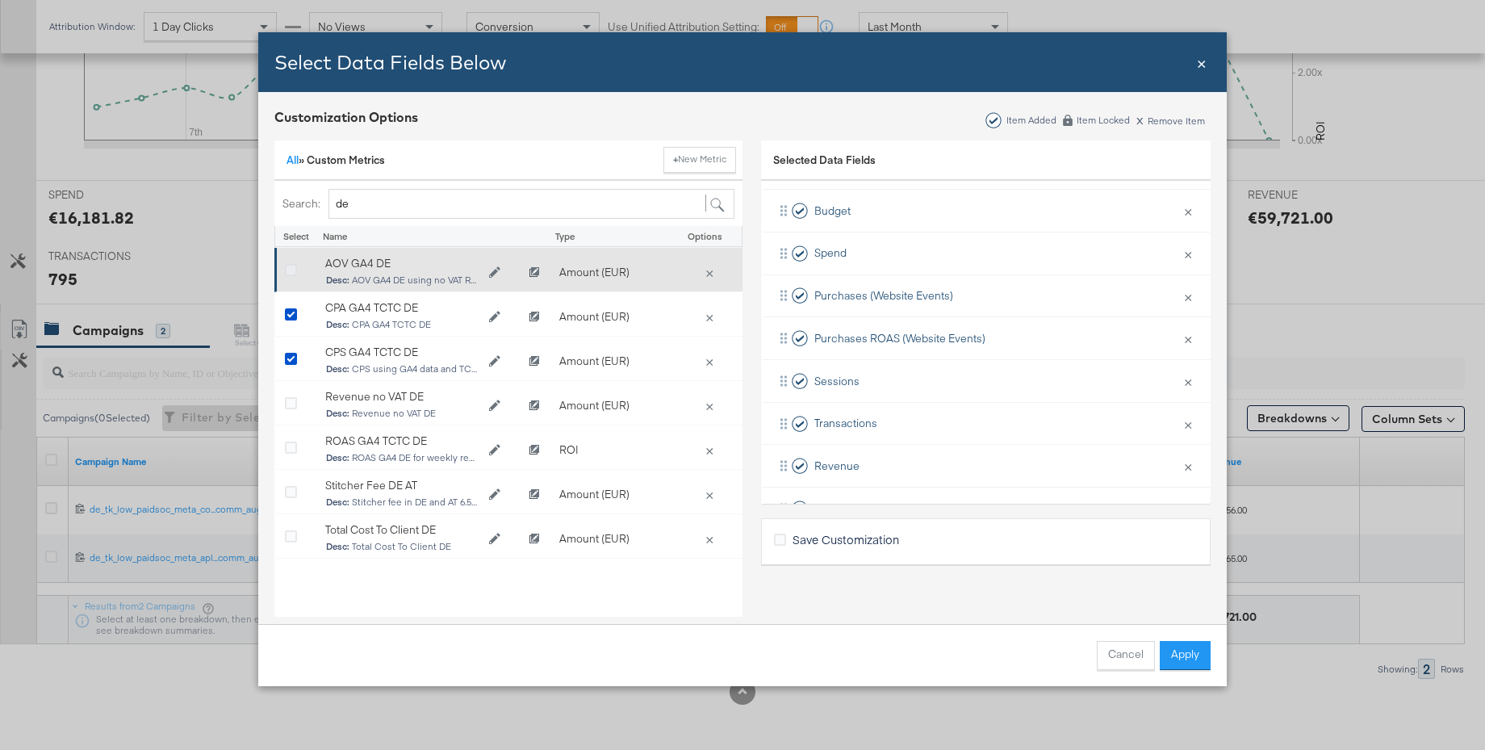
click at [295, 268] on icon "Bulk Add Locations Modal" at bounding box center [291, 271] width 12 height 12
click at [0, 0] on input "Bulk Add Locations Modal" at bounding box center [0, 0] width 0 height 0
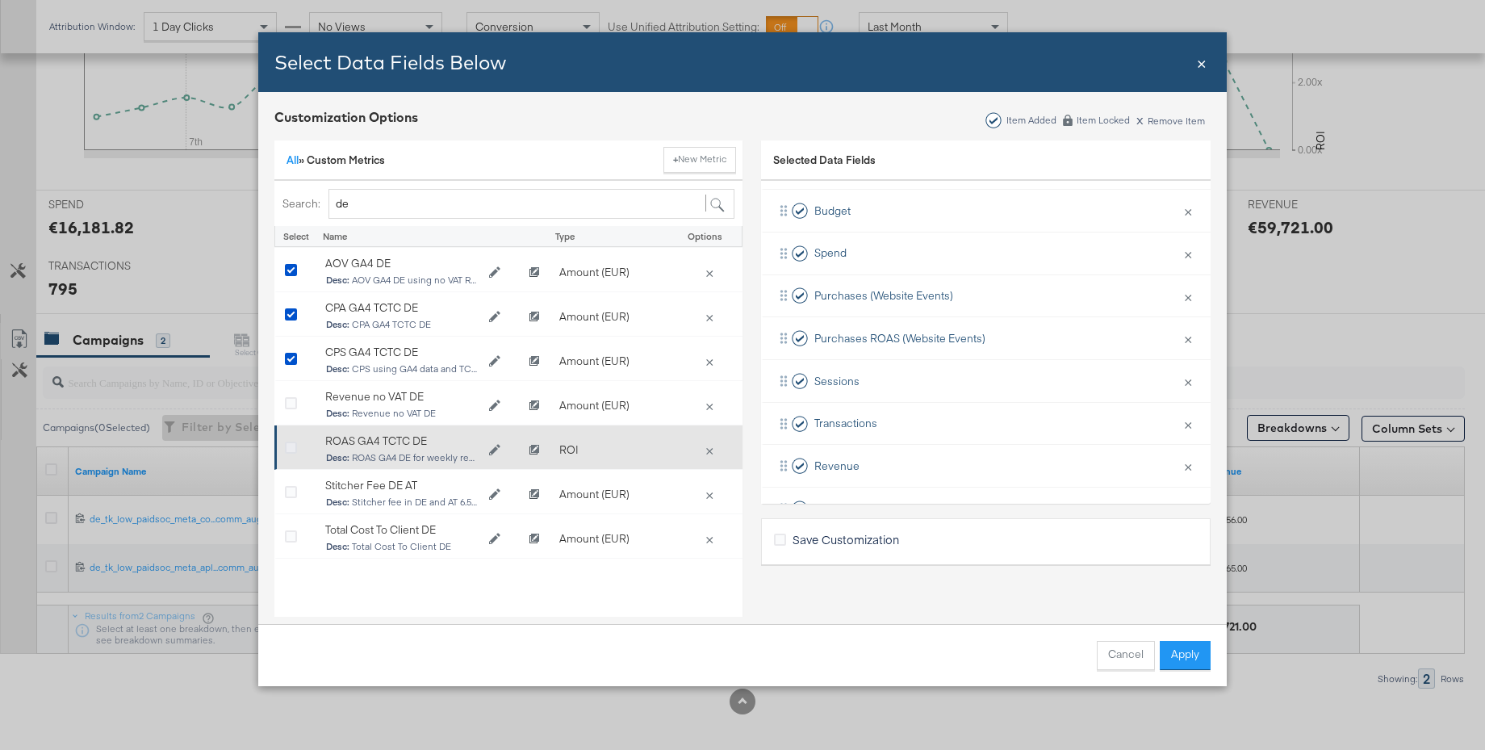
drag, startPoint x: 290, startPoint y: 446, endPoint x: 751, endPoint y: 426, distance: 461.3
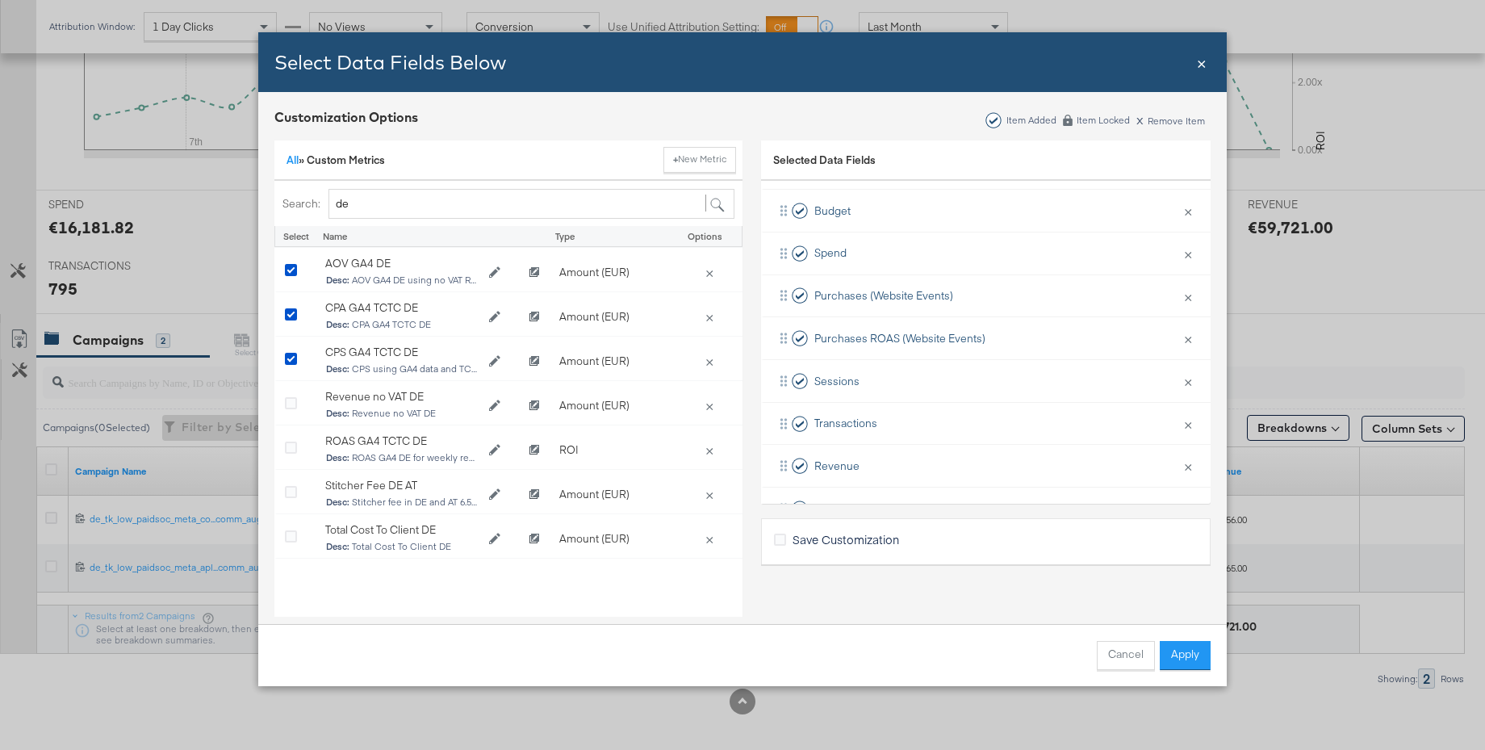
click at [290, 446] on icon "Bulk Add Locations Modal" at bounding box center [291, 448] width 12 height 12
click at [0, 0] on input "Bulk Add Locations Modal" at bounding box center [0, 0] width 0 height 0
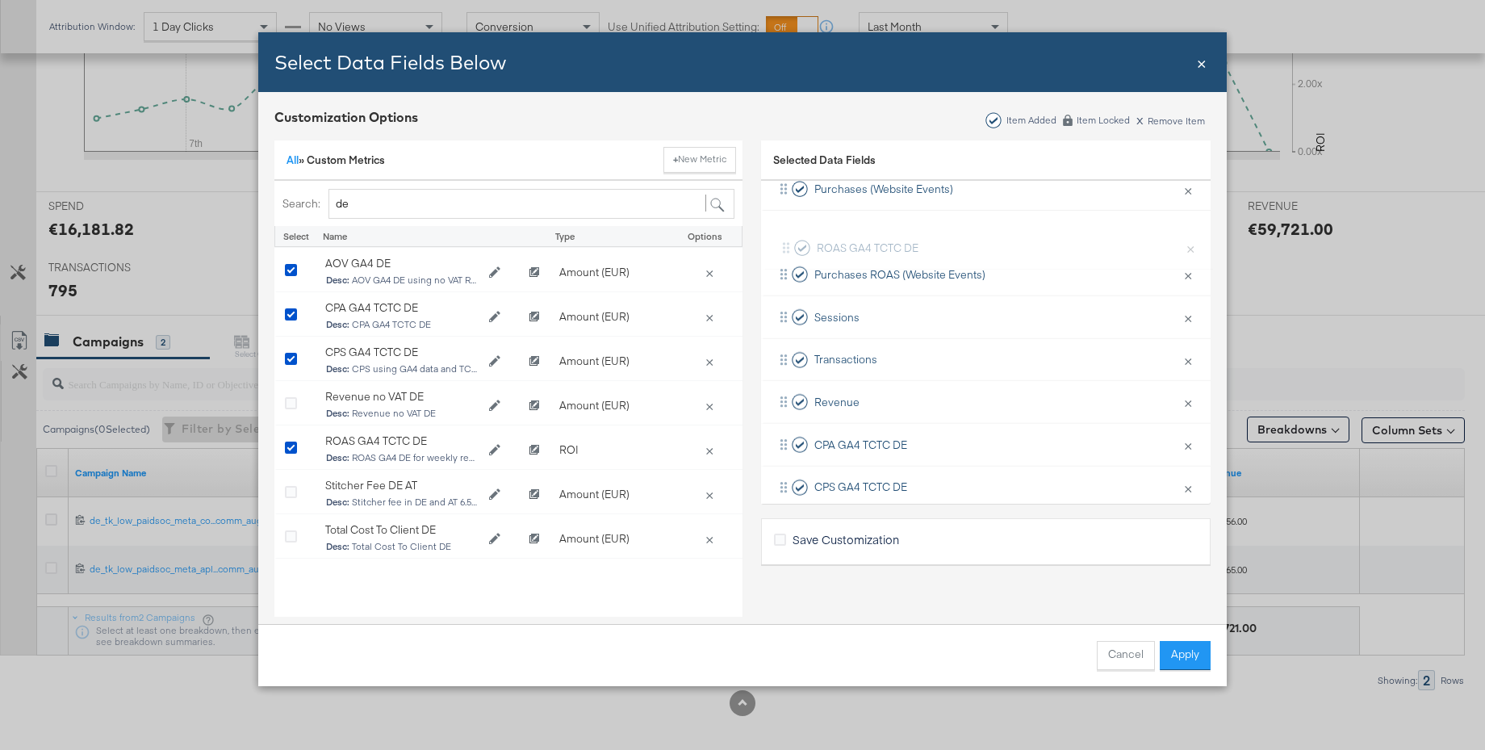
scroll to position [172, 0]
drag, startPoint x: 839, startPoint y: 481, endPoint x: 840, endPoint y: 268, distance: 213.1
click at [840, 268] on div "Budget × Remove from KPIs Spend × Remove from KPIs Purchases (Website Events) ×…" at bounding box center [986, 319] width 450 height 468
click at [1184, 657] on button "Apply" at bounding box center [1185, 655] width 51 height 29
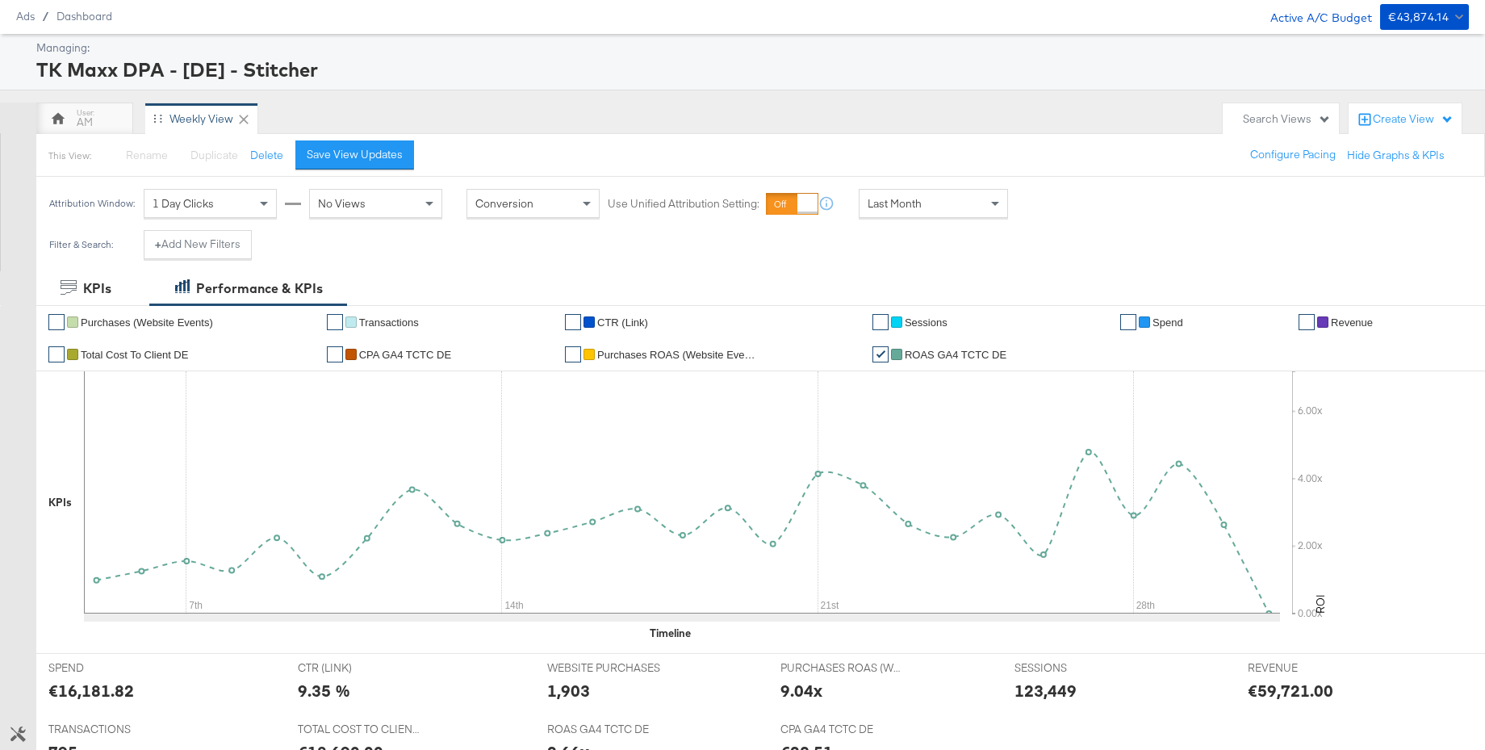
scroll to position [0, 0]
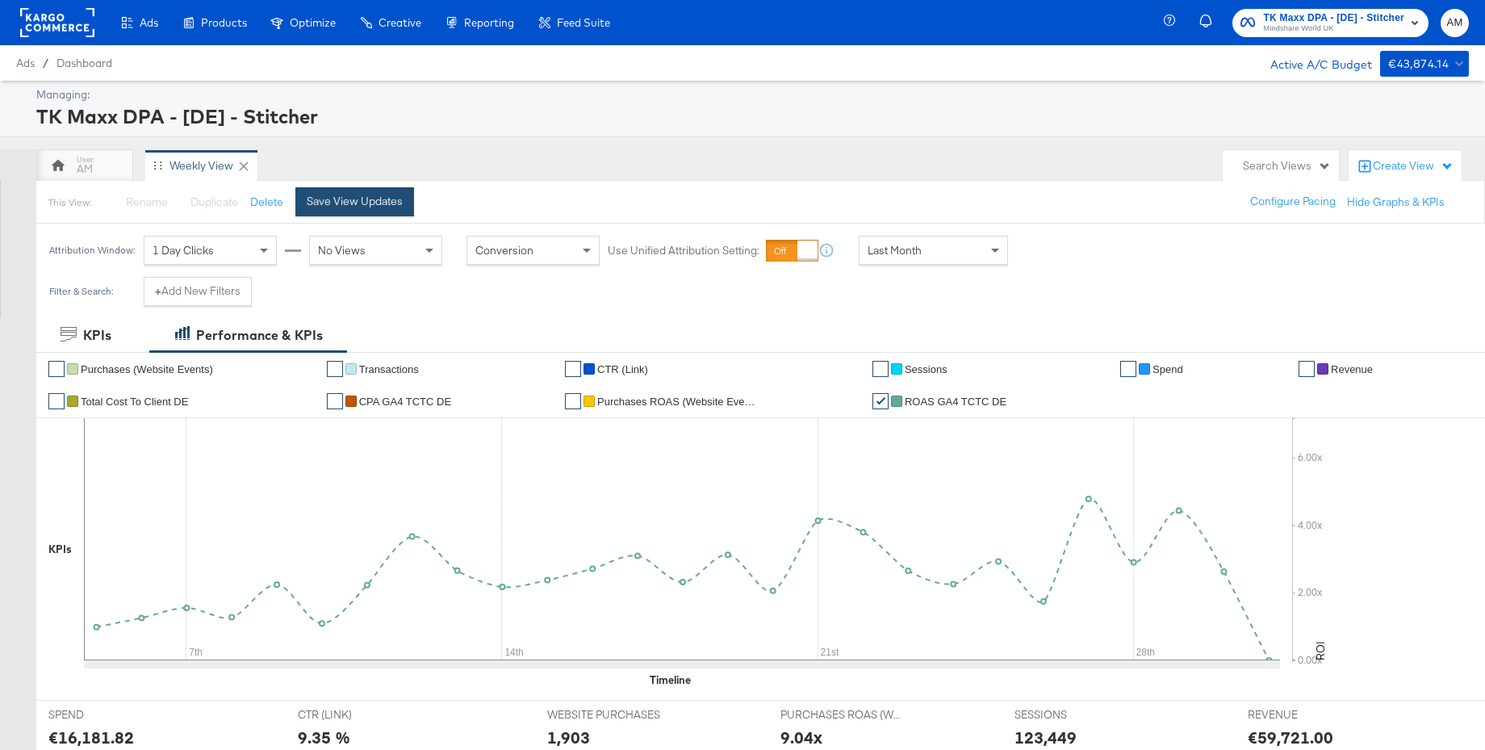
click at [356, 200] on div "Save View Updates" at bounding box center [355, 201] width 96 height 15
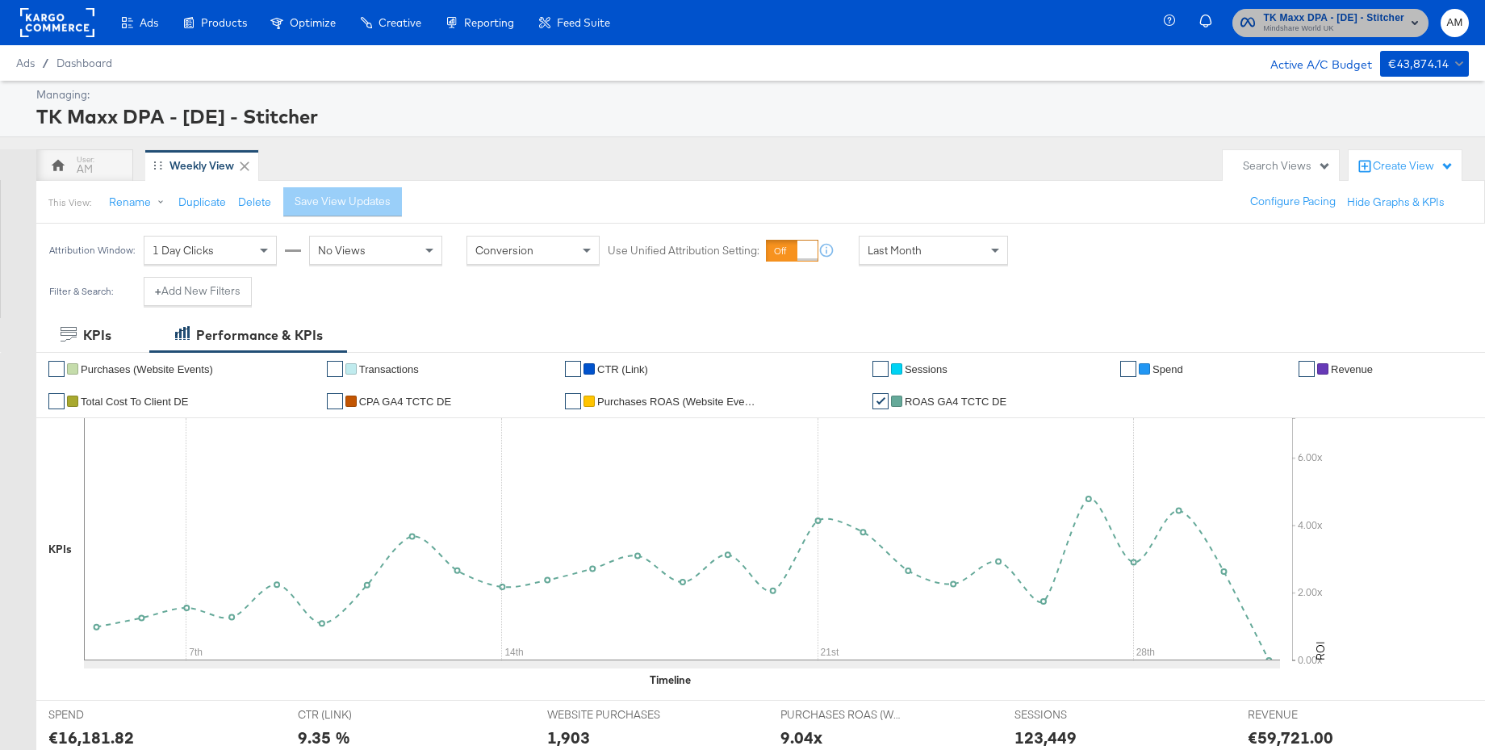
click at [1297, 25] on span "Mindshare World UK" at bounding box center [1333, 29] width 141 height 13
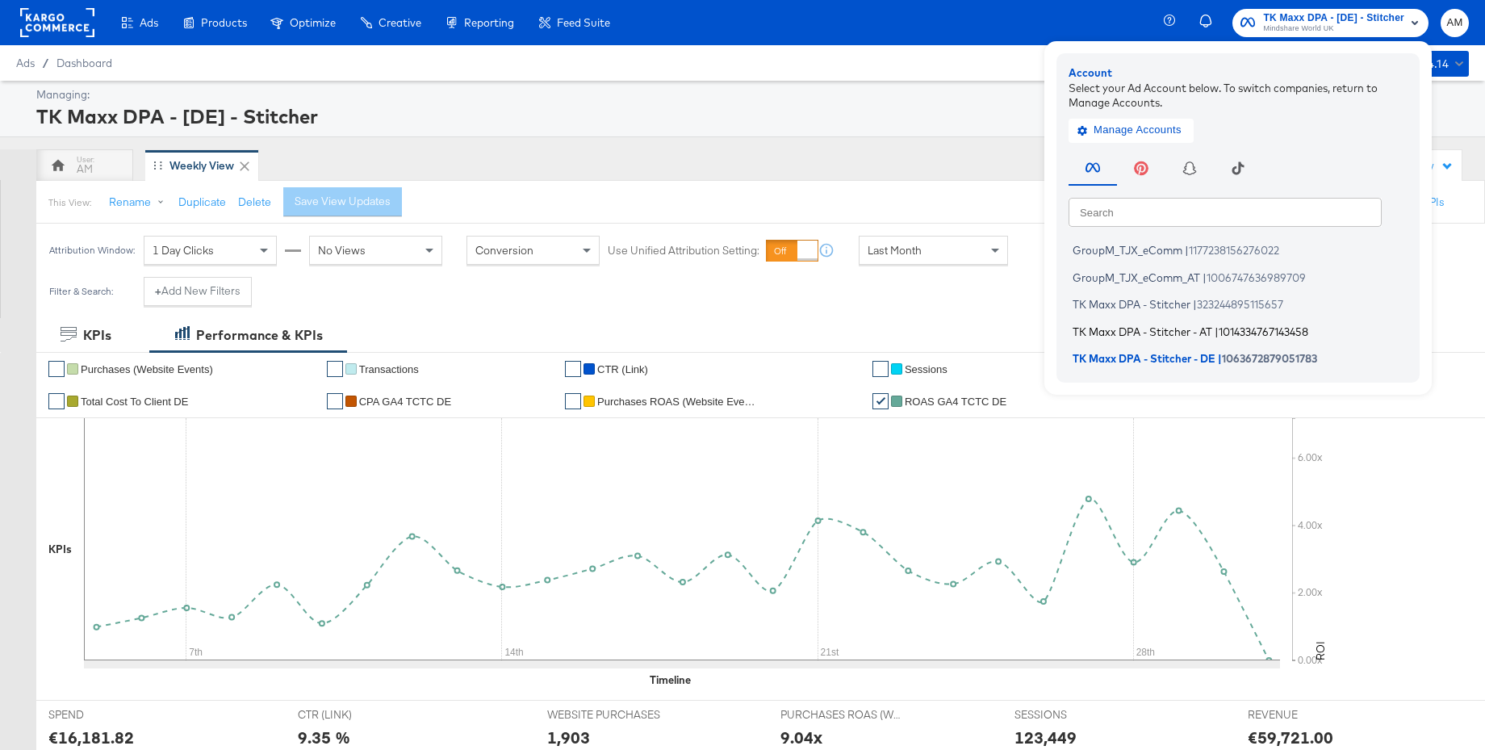
click at [1185, 331] on span "TK Maxx DPA - Stitcher - AT" at bounding box center [1143, 330] width 140 height 13
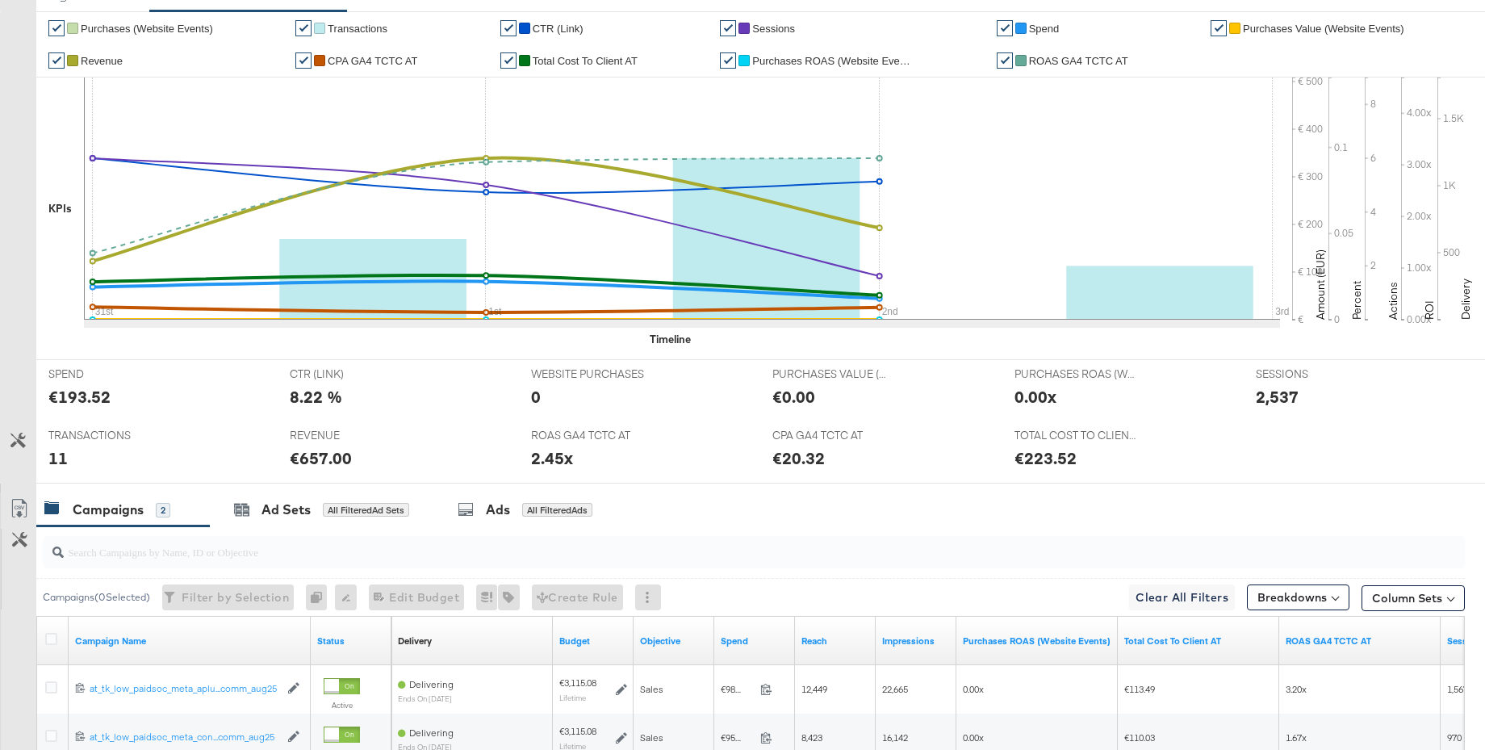
scroll to position [444, 0]
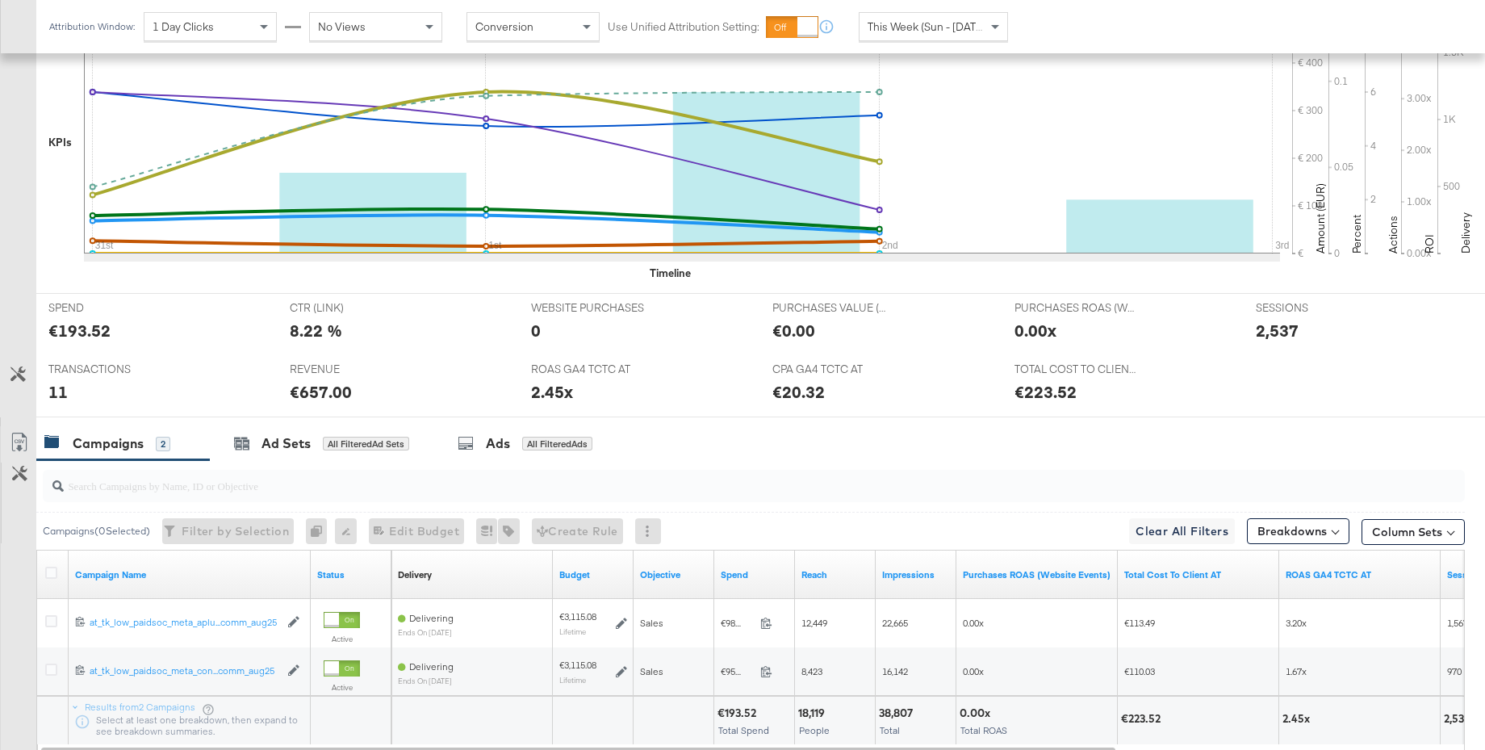
click at [951, 33] on span "This Week (Sun - Today)" at bounding box center [928, 26] width 121 height 15
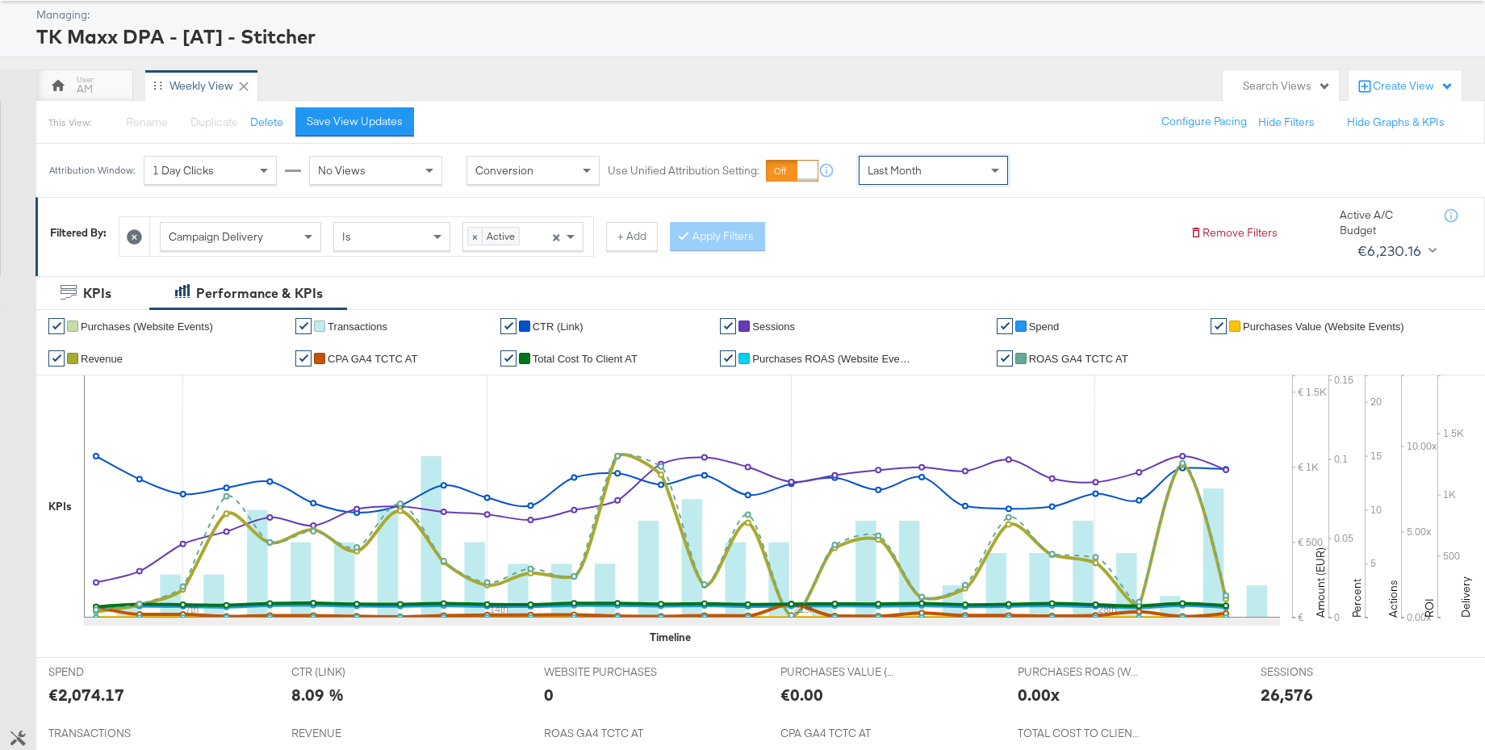
scroll to position [60, 0]
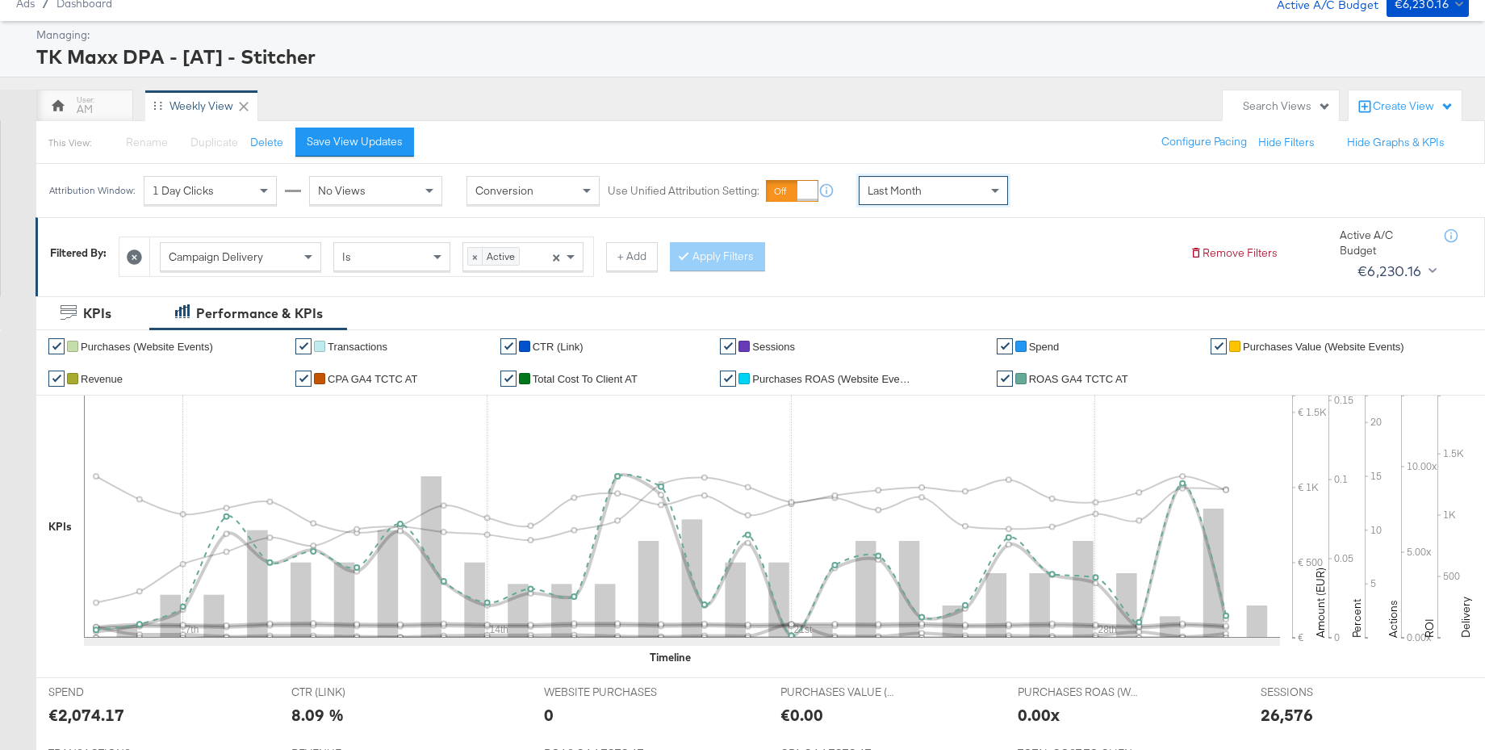
click at [1062, 380] on span "ROAS GA4 TCTC AT" at bounding box center [1078, 379] width 99 height 12
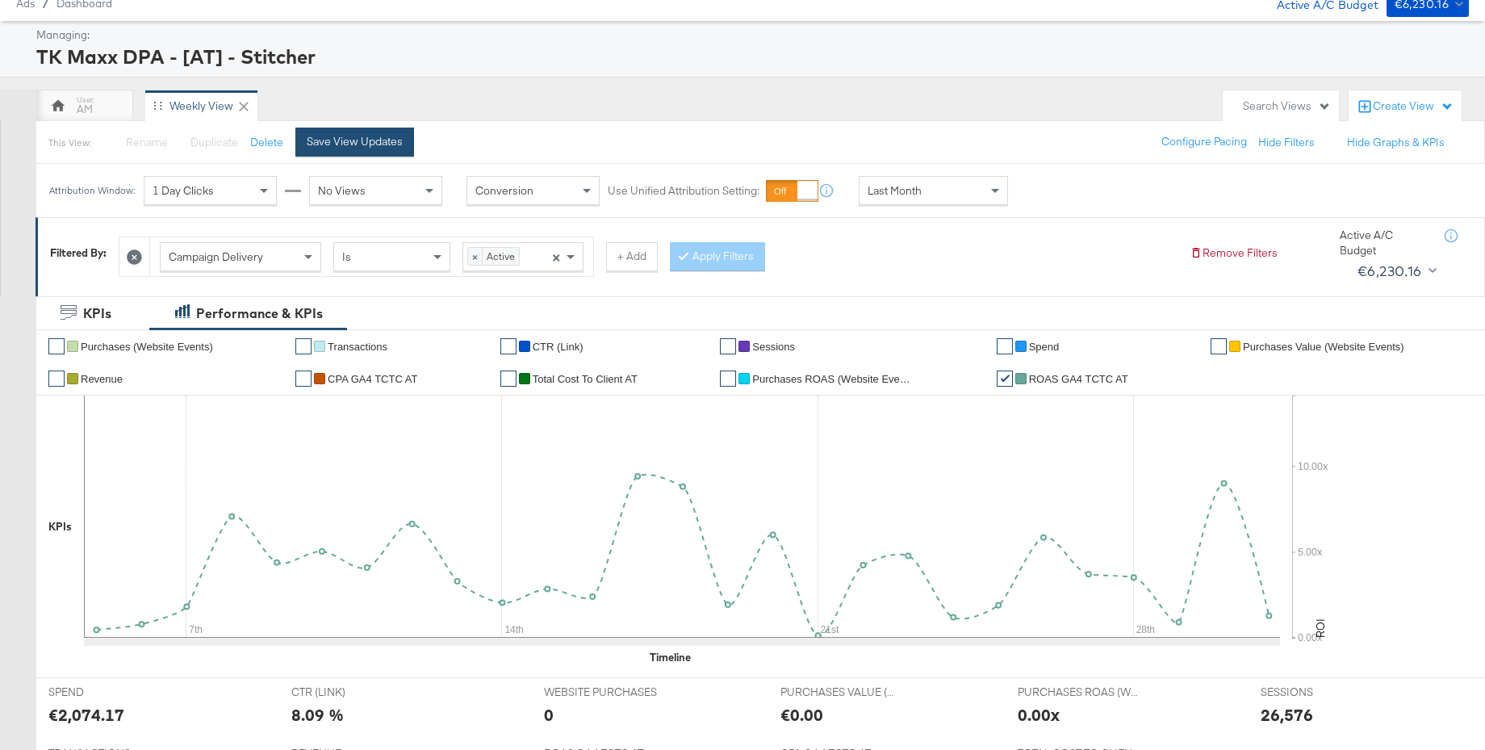
click at [370, 144] on div "Save View Updates" at bounding box center [355, 141] width 96 height 15
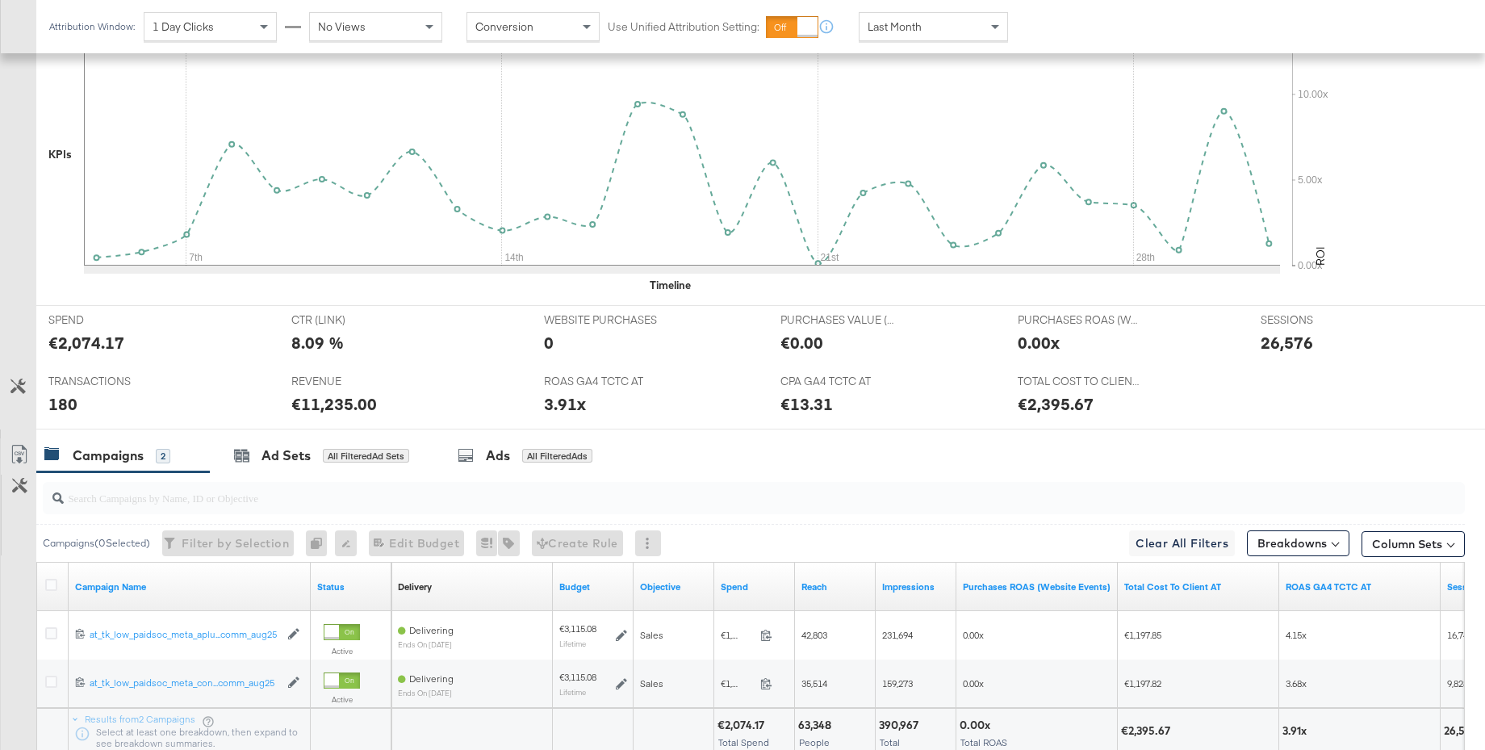
scroll to position [412, 0]
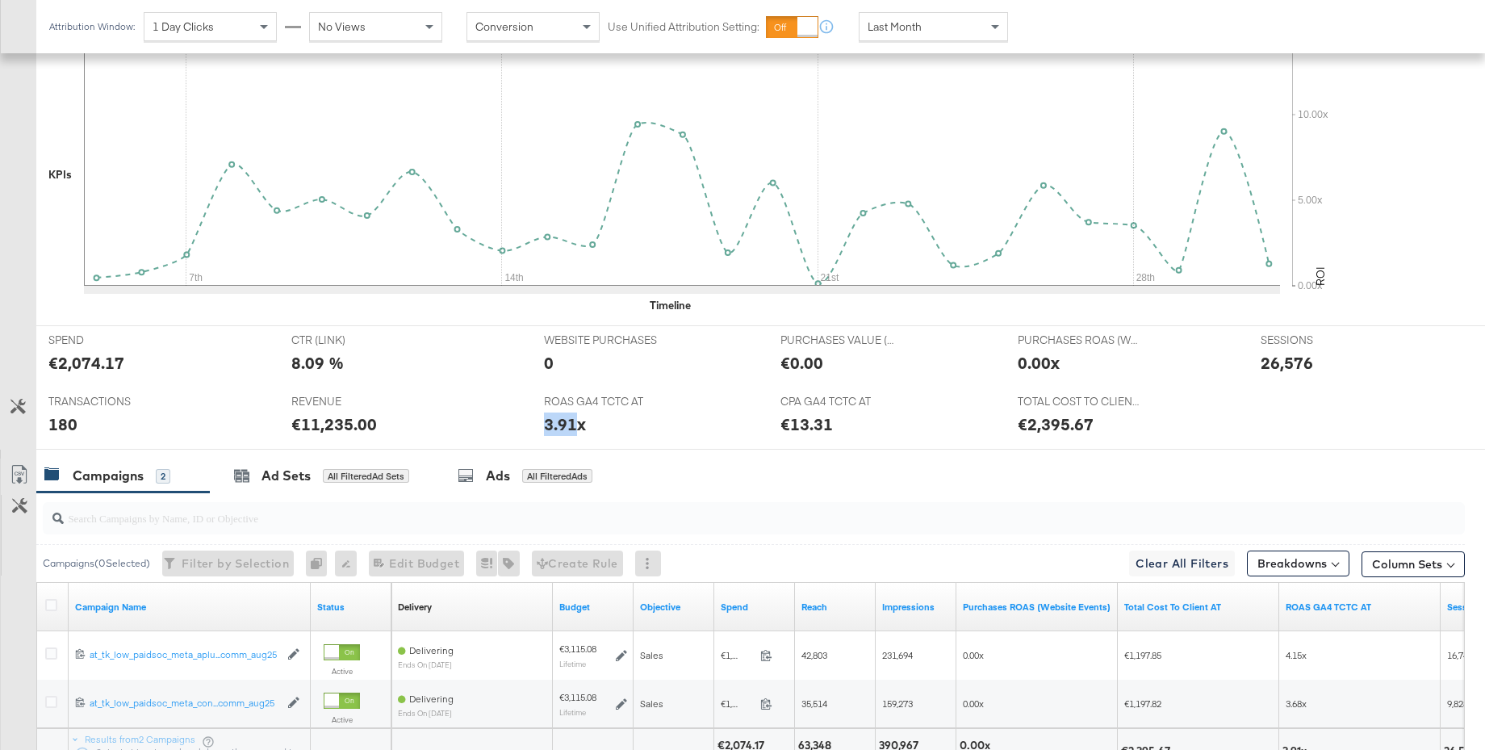
drag, startPoint x: 576, startPoint y: 425, endPoint x: 631, endPoint y: 426, distance: 54.9
click at [544, 421] on div "3.91x" at bounding box center [565, 423] width 42 height 23
drag, startPoint x: 771, startPoint y: 425, endPoint x: 824, endPoint y: 425, distance: 53.3
click at [824, 425] on div "CPA GA4 TCTC AT CPA GA4 TCTC AT €13.31" at bounding box center [886, 417] width 237 height 61
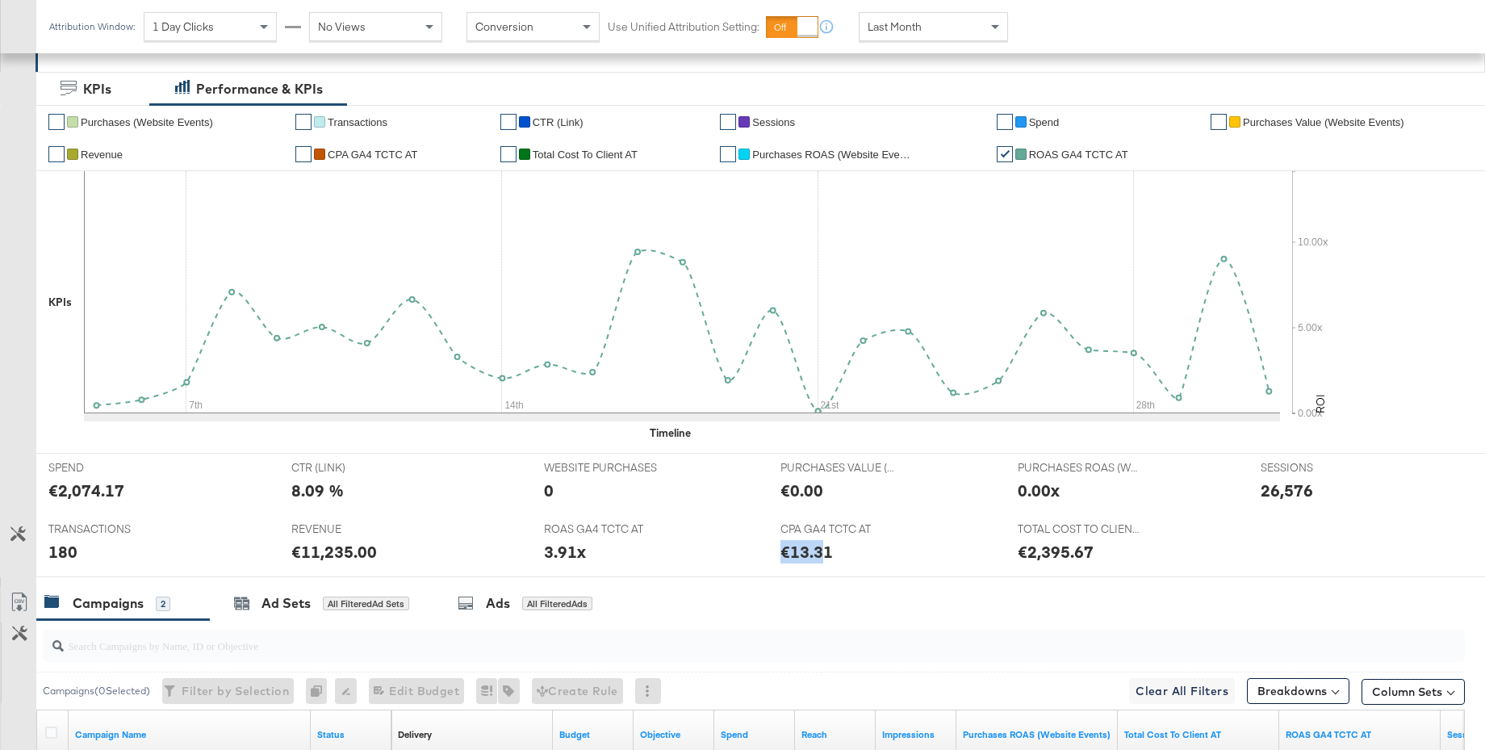
scroll to position [266, 0]
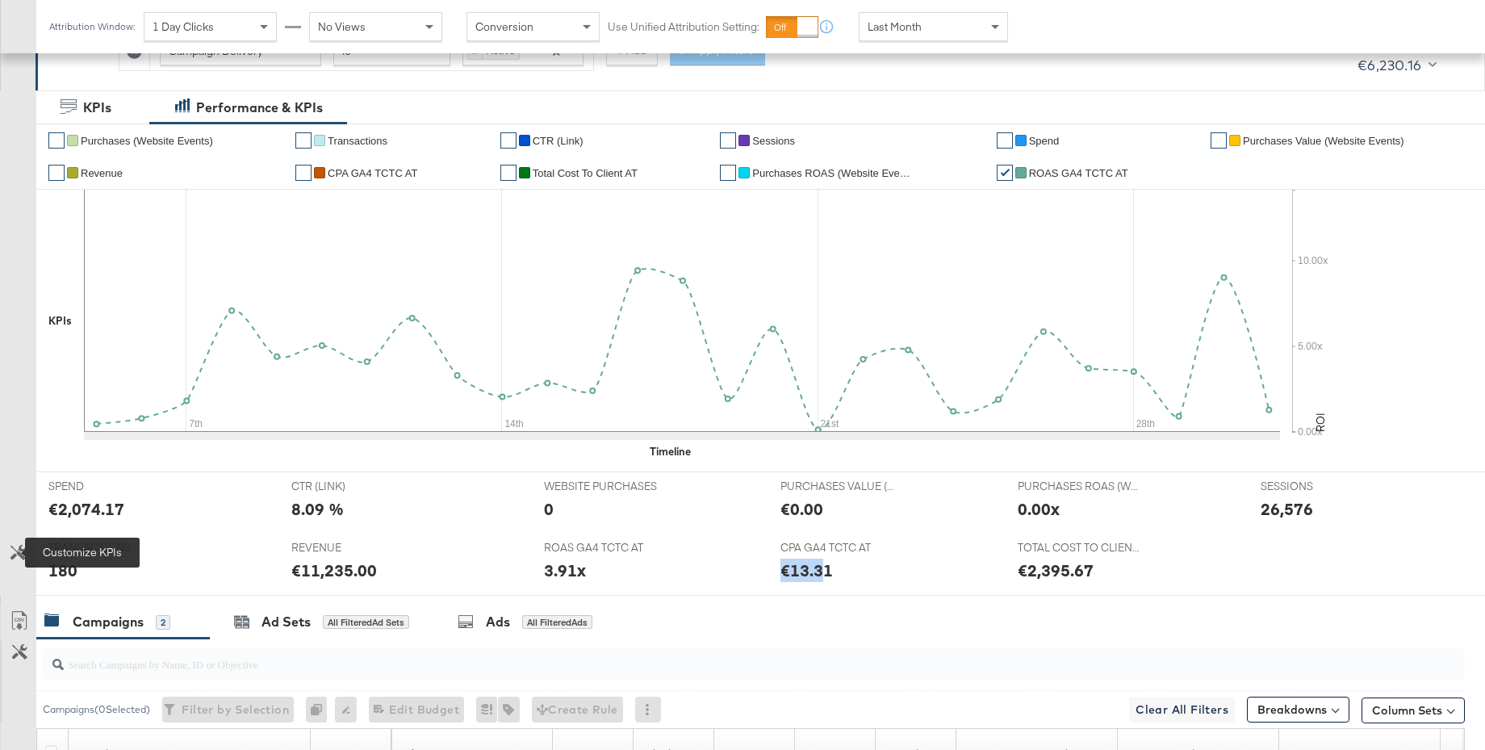
click at [17, 547] on icon at bounding box center [17, 552] width 15 height 15
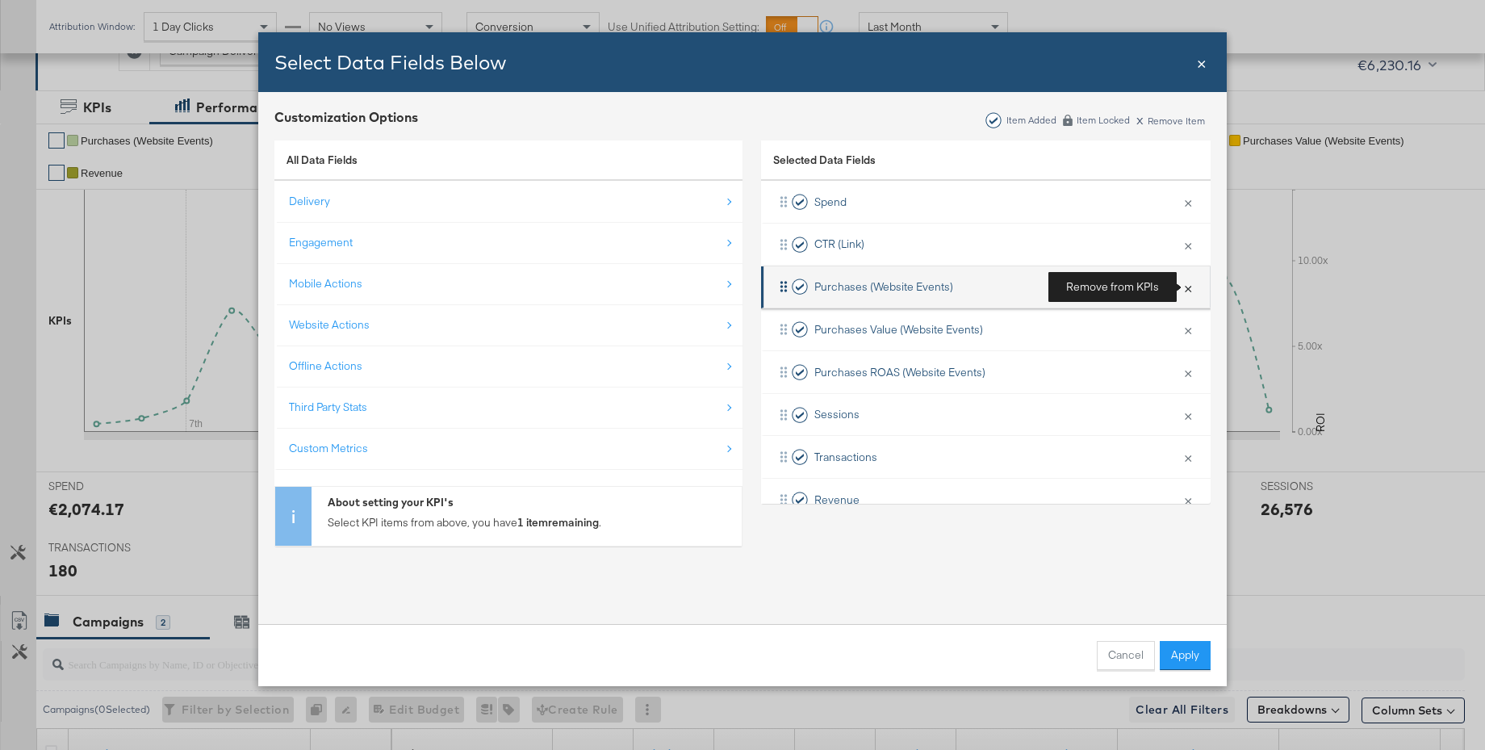
click at [1184, 288] on button "×" at bounding box center [1188, 287] width 21 height 34
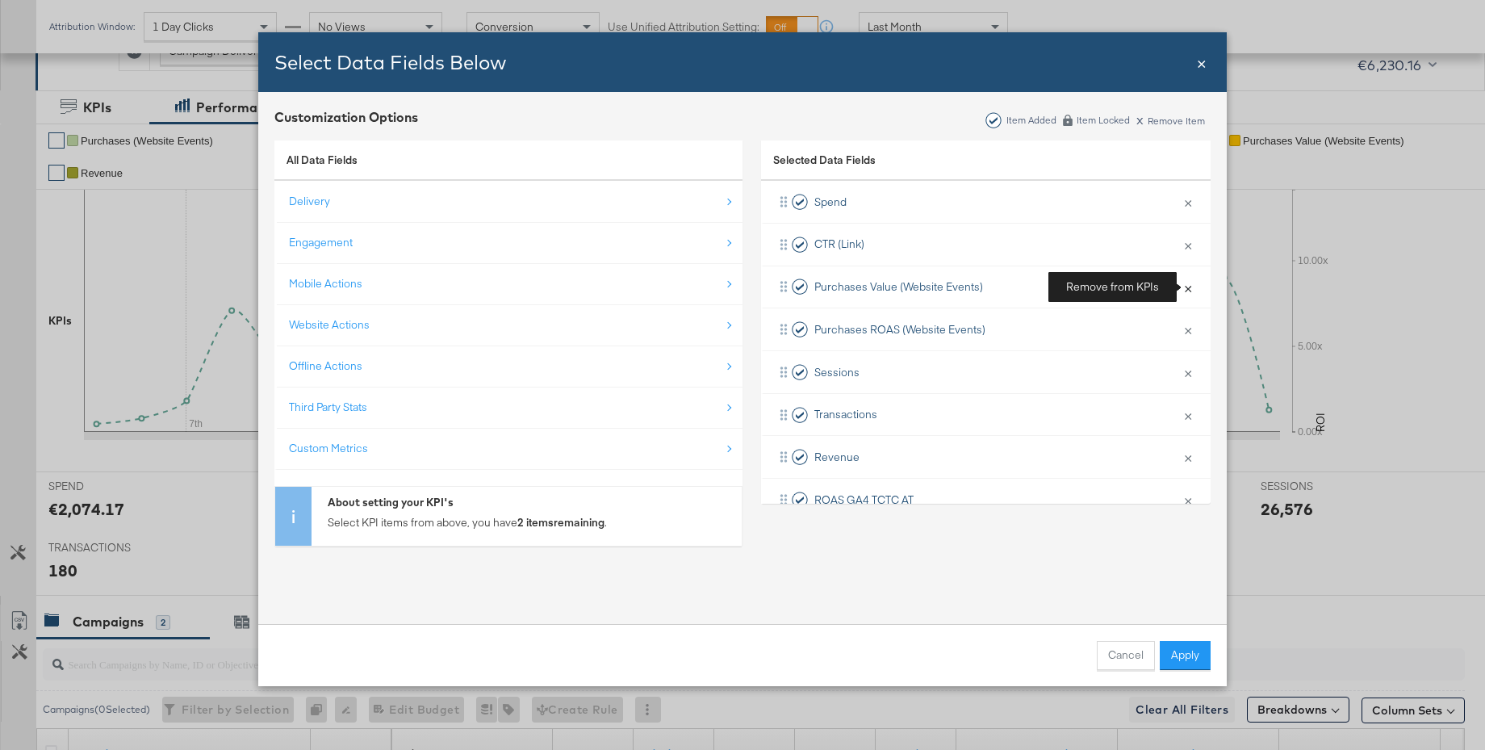
click at [1184, 288] on button "×" at bounding box center [1188, 287] width 21 height 34
drag, startPoint x: 333, startPoint y: 327, endPoint x: 341, endPoint y: 332, distance: 9.4
click at [333, 327] on div "Website Actions" at bounding box center [329, 324] width 81 height 15
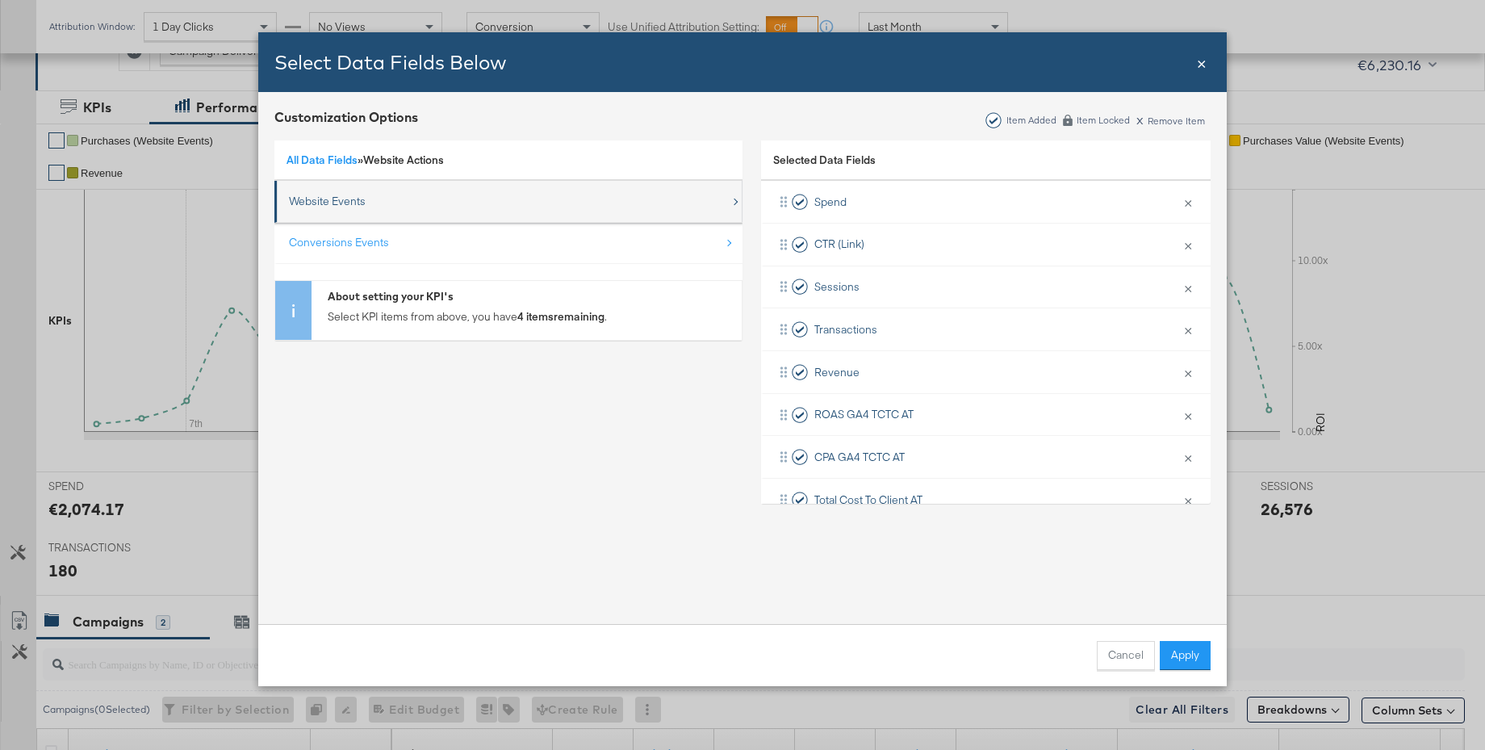
click at [333, 207] on div "Website Events" at bounding box center [327, 201] width 77 height 15
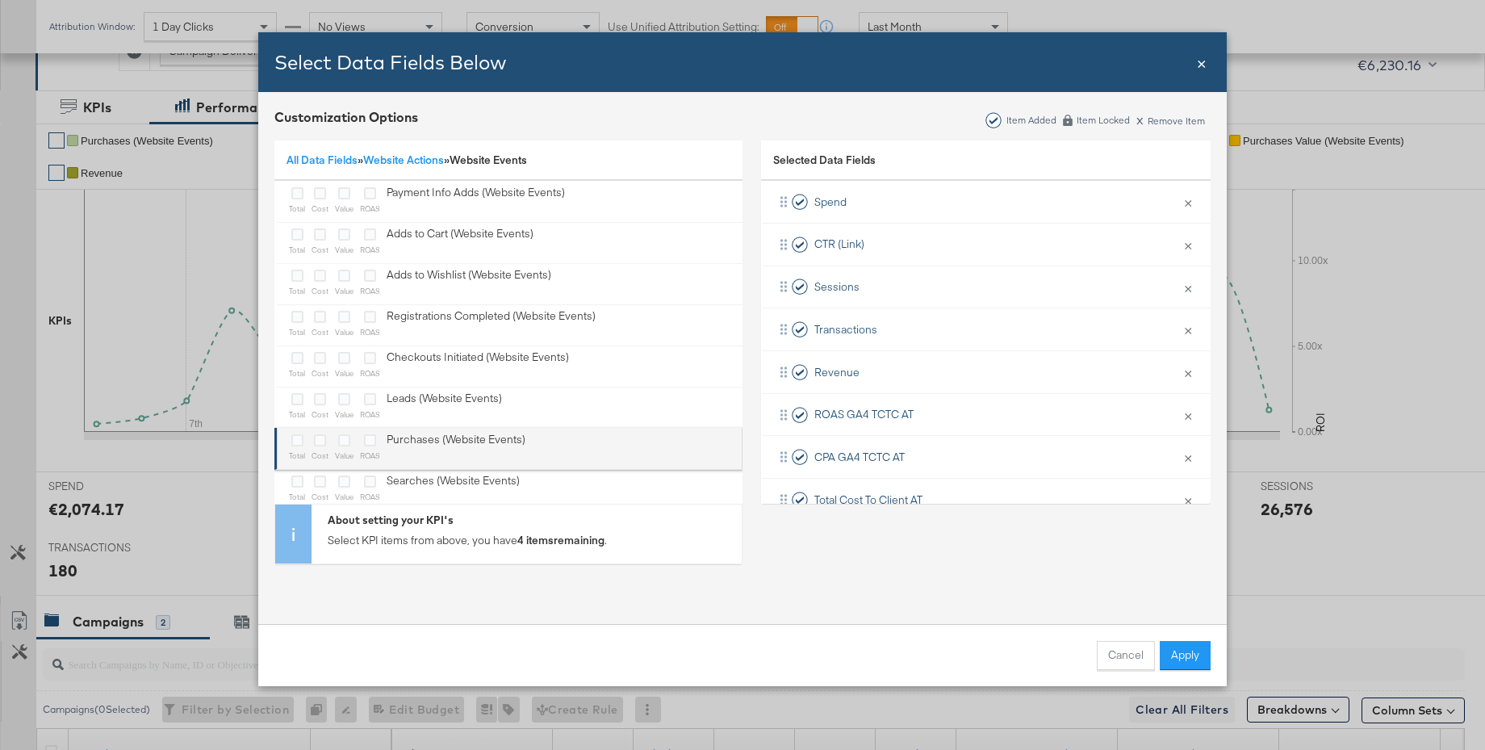
click at [289, 442] on div "Bulk Add Locations Modal" at bounding box center [297, 441] width 16 height 19
drag, startPoint x: 320, startPoint y: 444, endPoint x: 366, endPoint y: 450, distance: 46.4
click at [320, 445] on icon "Bulk Add Locations Modal" at bounding box center [320, 440] width 12 height 12
click at [0, 0] on input "Bulk Add Locations Modal" at bounding box center [0, 0] width 0 height 0
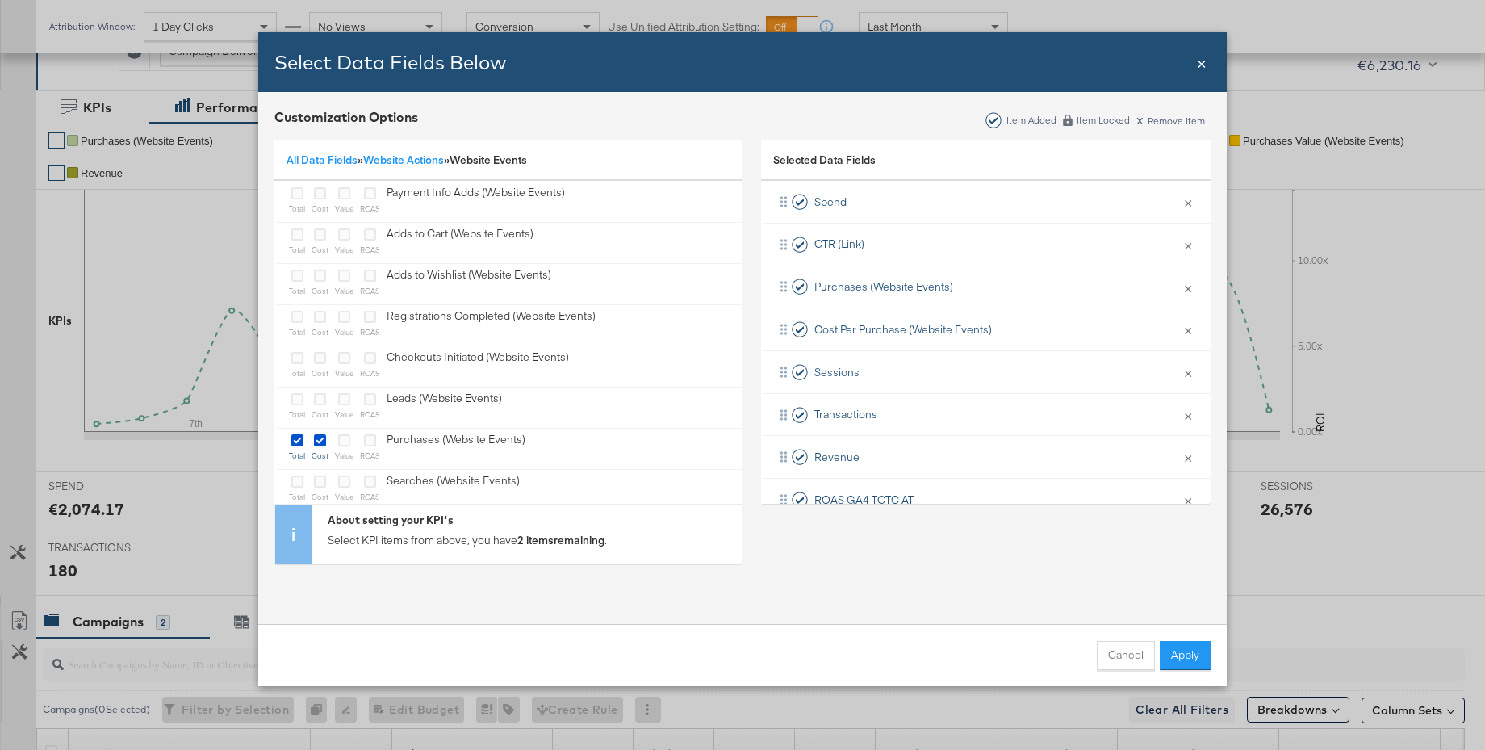
drag, startPoint x: 373, startPoint y: 440, endPoint x: 701, endPoint y: 523, distance: 338.1
click at [377, 443] on div "Bulk Add Locations Modal" at bounding box center [370, 441] width 20 height 19
click at [1189, 653] on button "Apply" at bounding box center [1185, 655] width 51 height 29
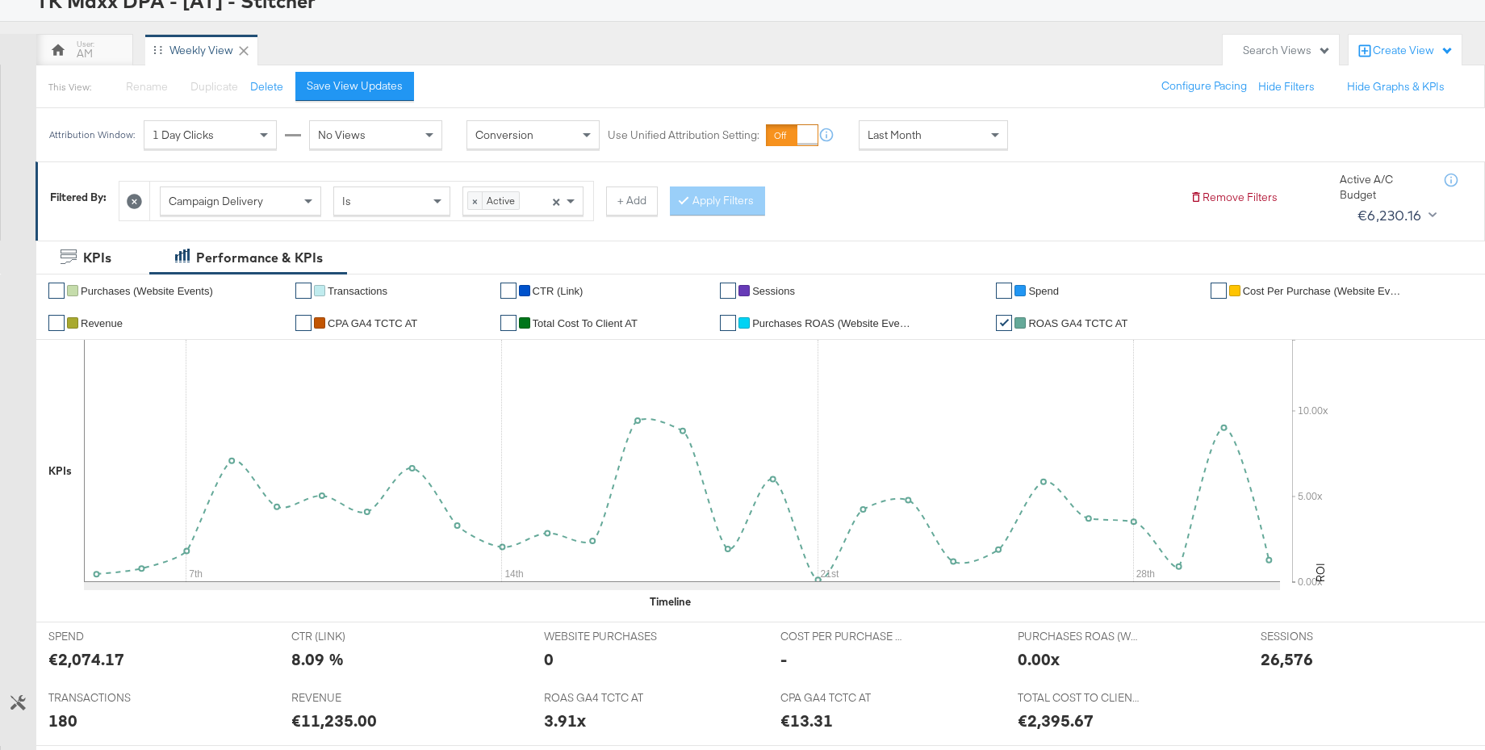
scroll to position [0, 0]
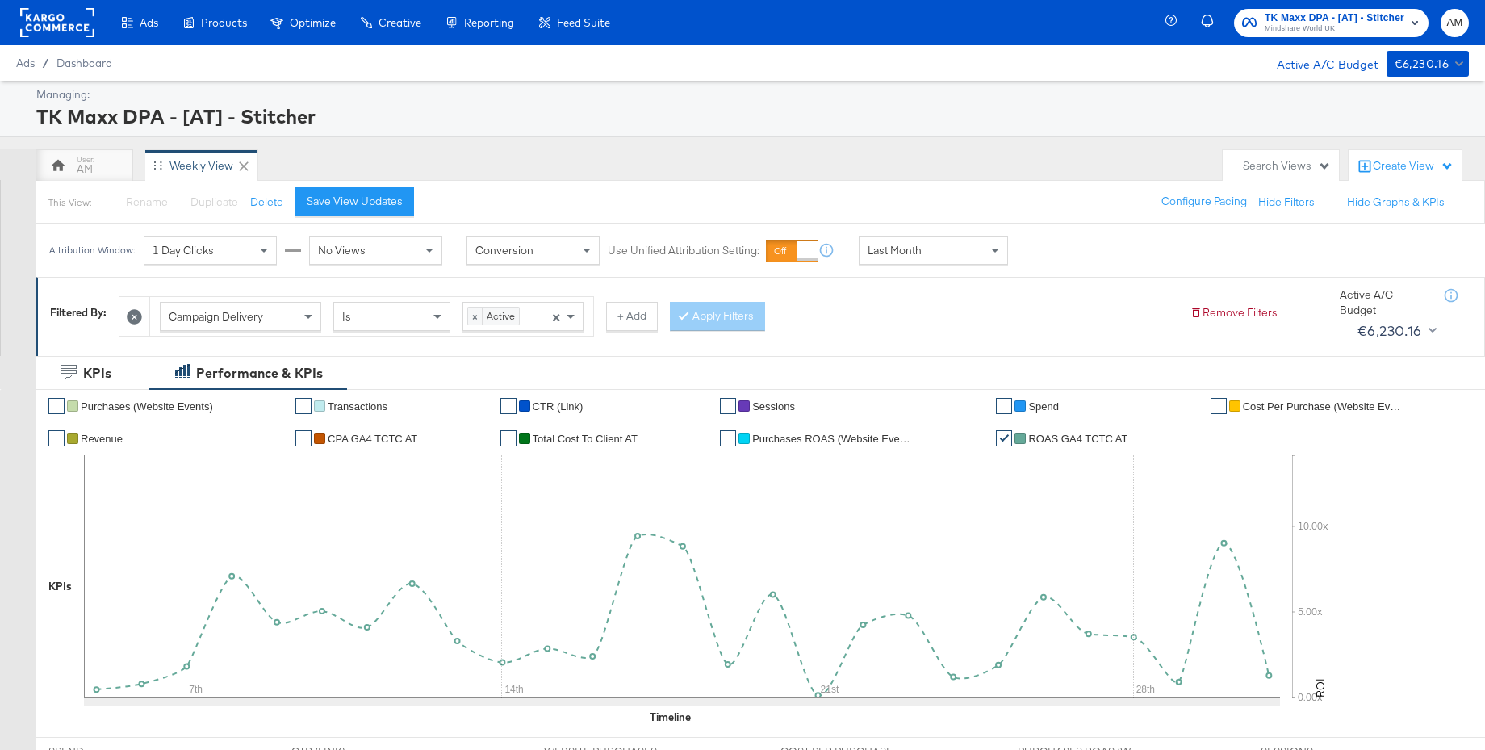
click at [1312, 28] on span "Mindshare World UK" at bounding box center [1335, 29] width 140 height 13
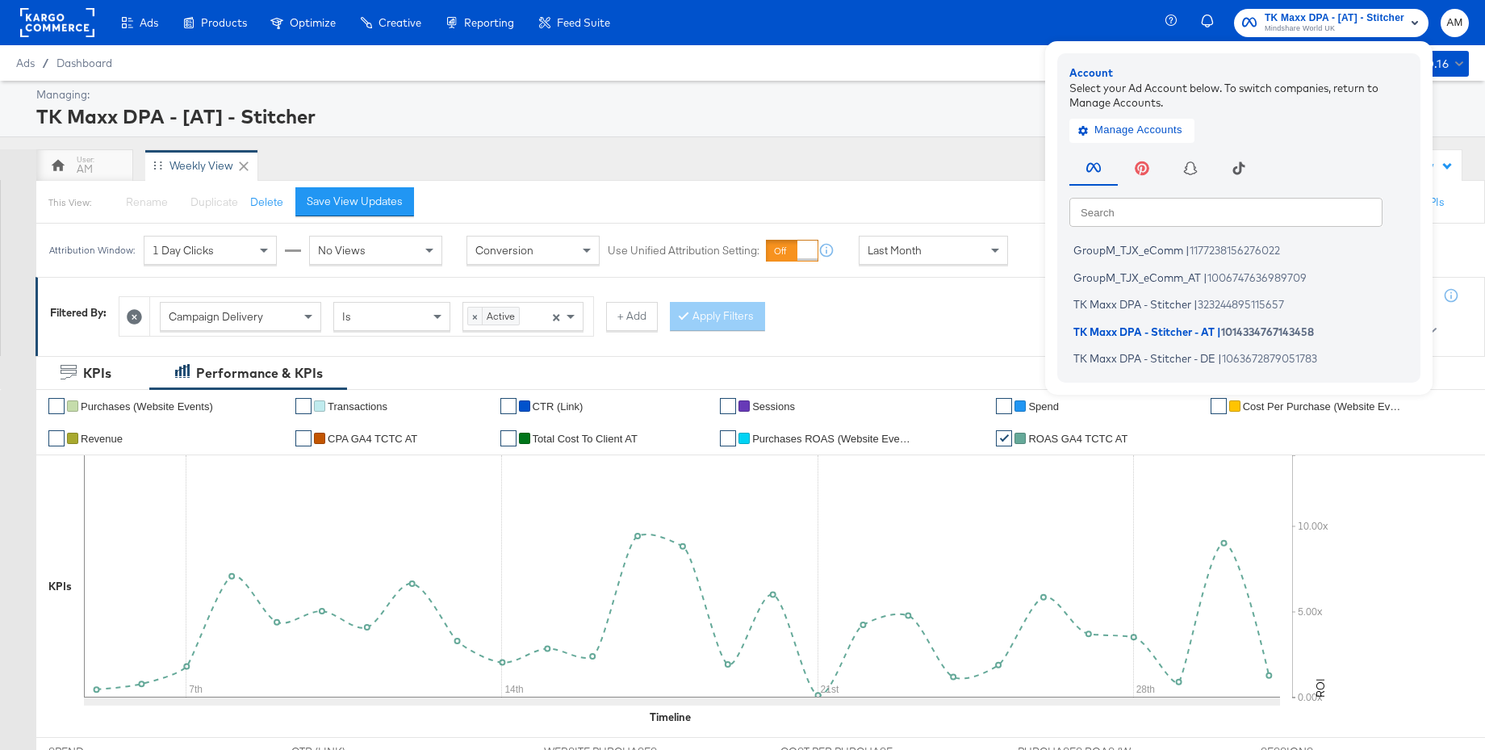
click at [61, 19] on rect at bounding box center [57, 22] width 74 height 29
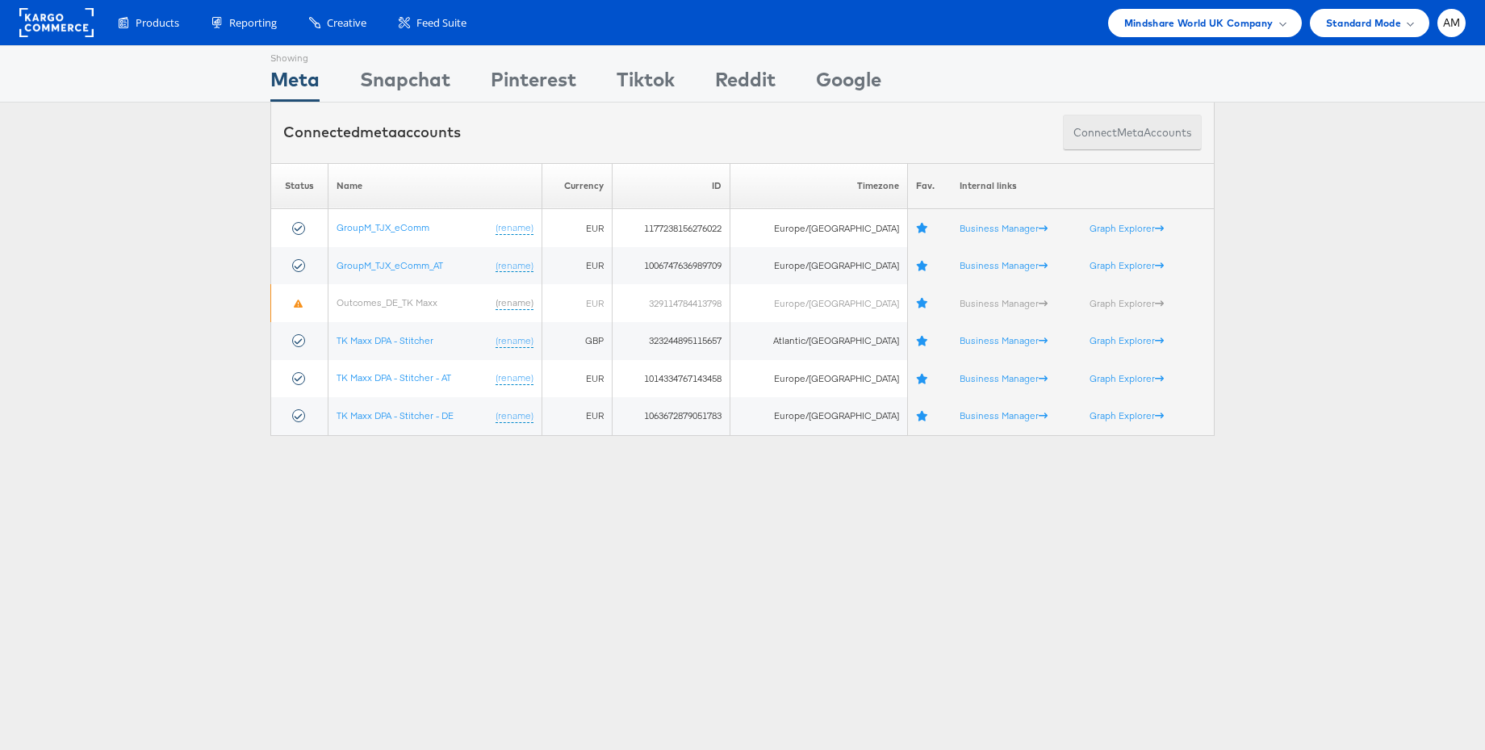
click at [1095, 131] on button "Connect meta Accounts" at bounding box center [1132, 133] width 139 height 36
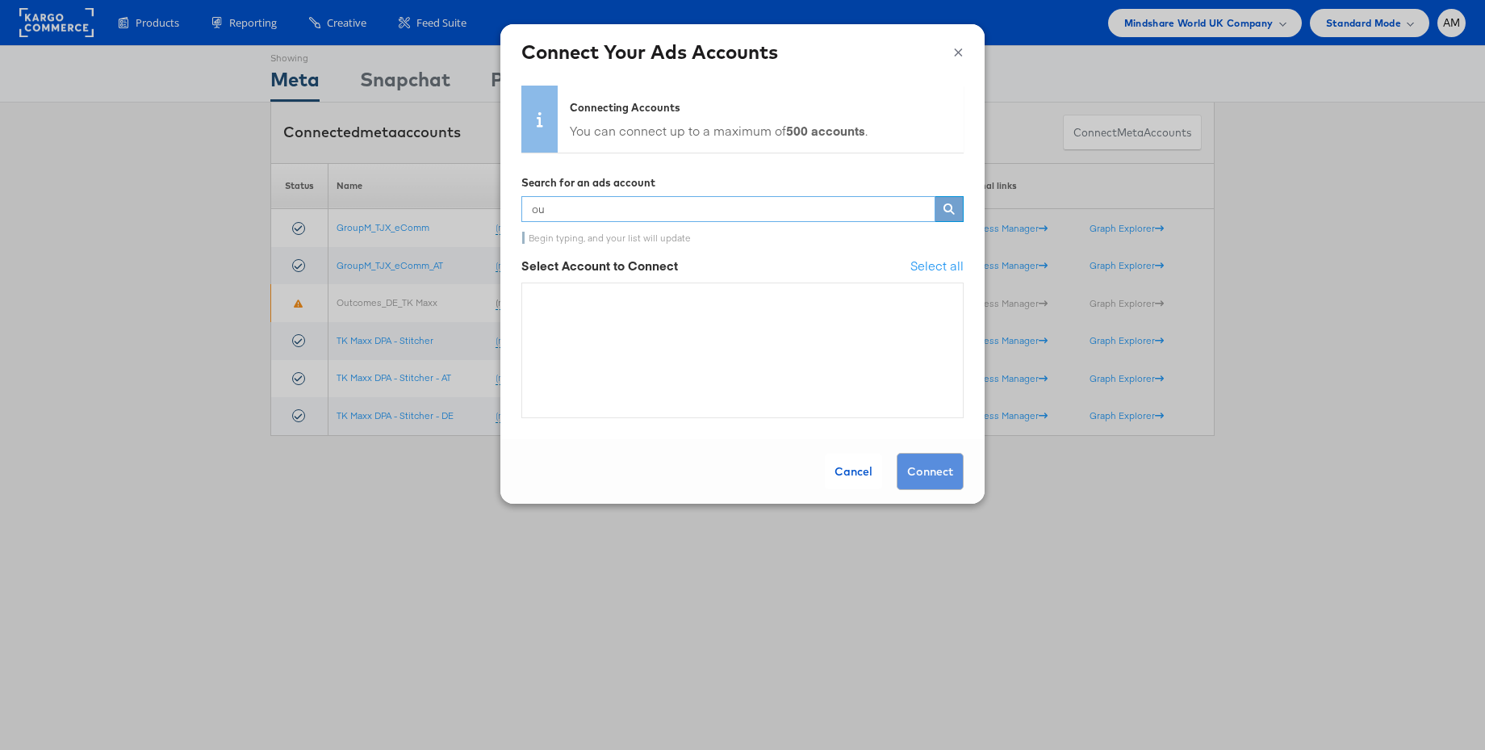
type input "o"
type input "tk"
drag, startPoint x: 957, startPoint y: 56, endPoint x: 1020, endPoint y: 165, distance: 127.0
click at [957, 56] on button "×" at bounding box center [958, 50] width 10 height 24
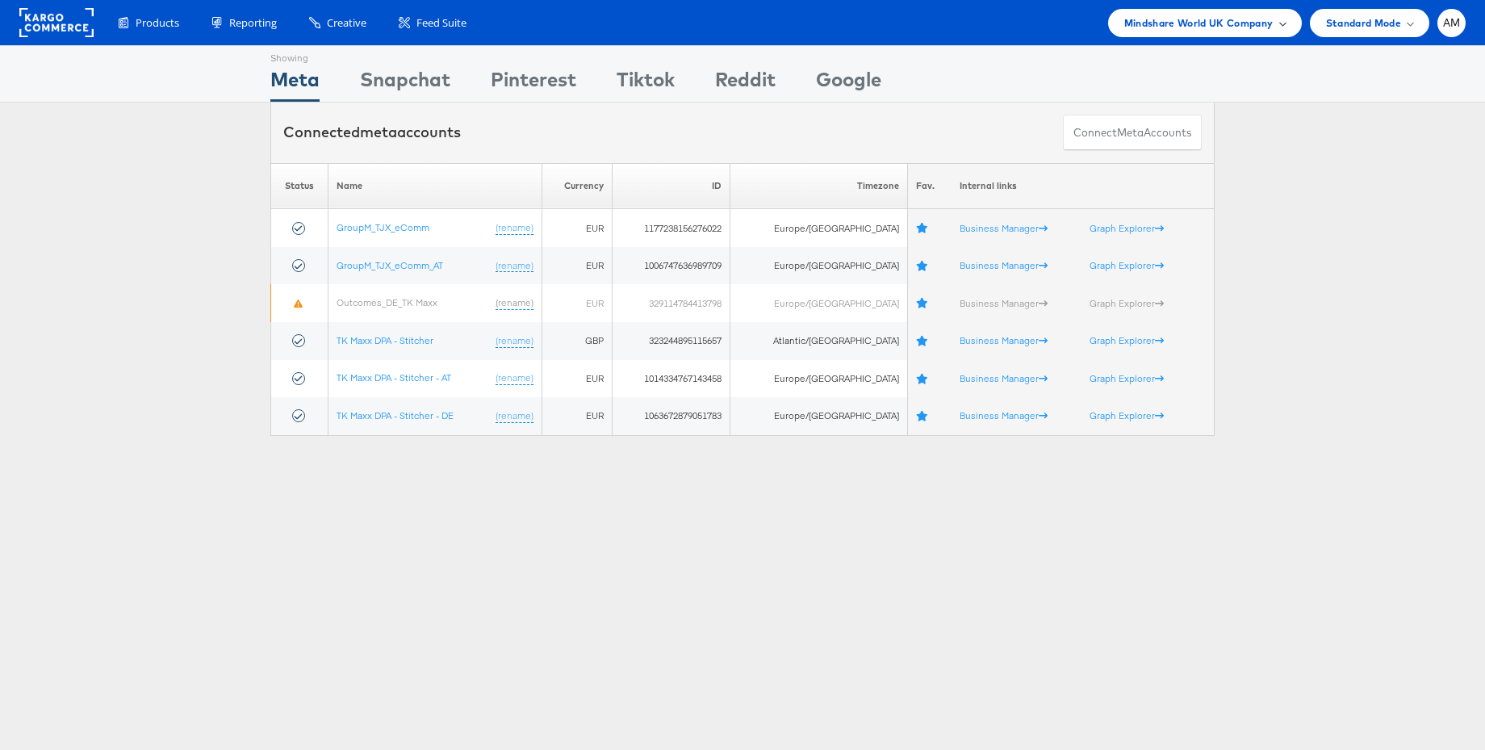
click at [1174, 25] on span "Mindshare World UK Company" at bounding box center [1198, 23] width 149 height 17
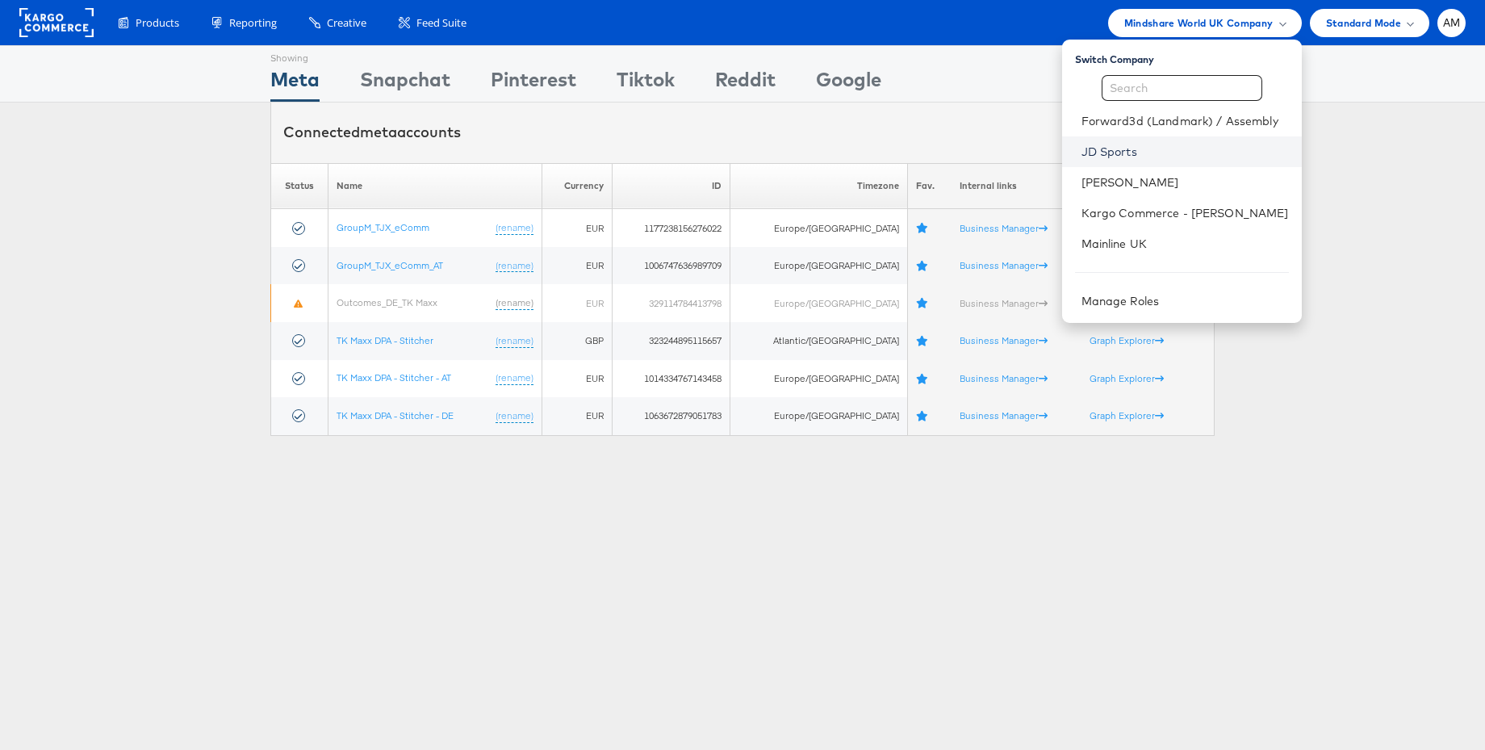
click at [1126, 149] on link "JD Sports" at bounding box center [1185, 152] width 207 height 16
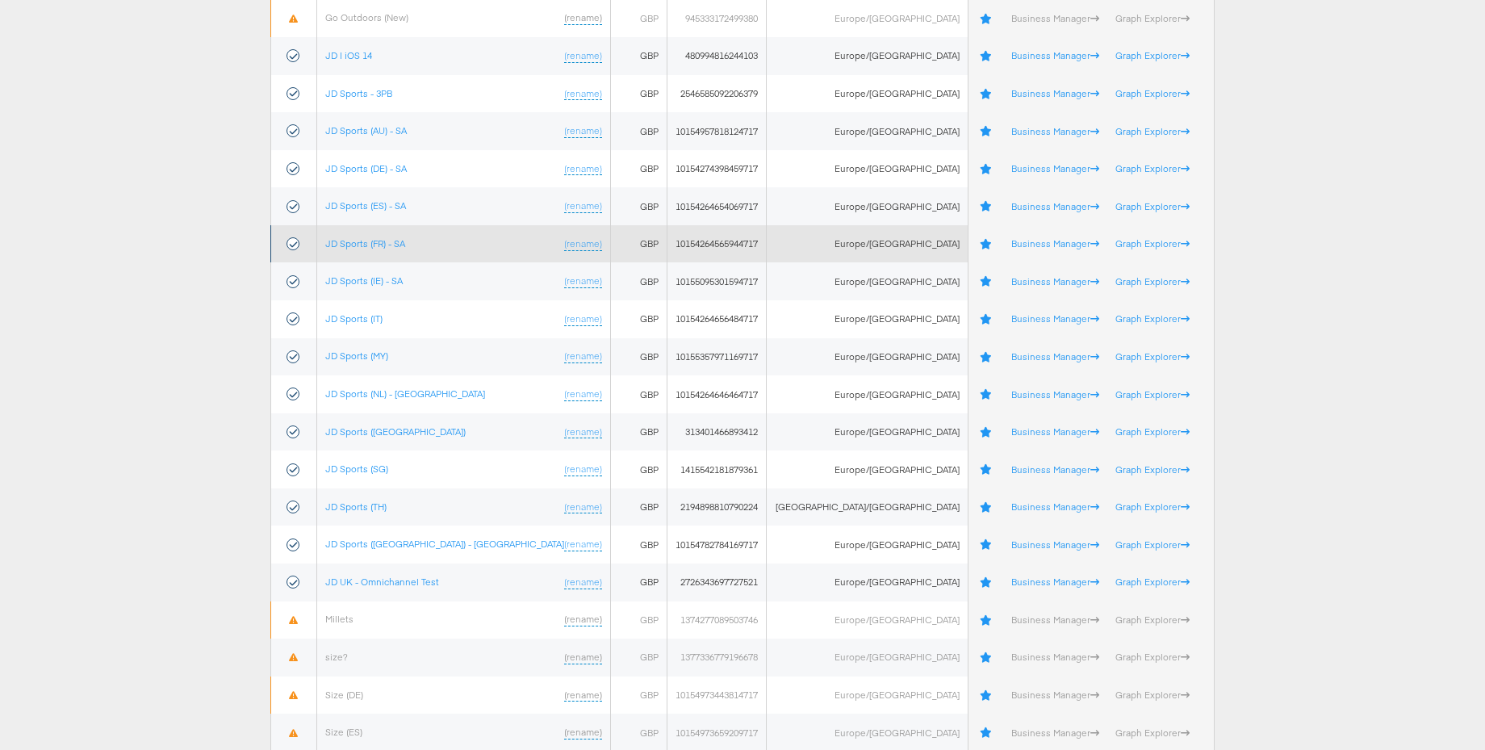
scroll to position [463, 0]
